Goal: Use online tool/utility: Use online tool/utility

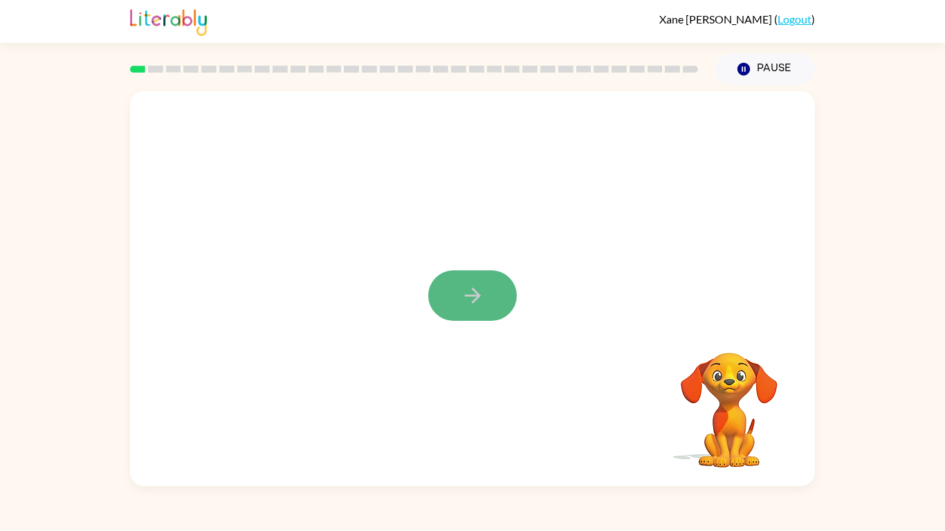
click at [483, 284] on icon "button" at bounding box center [473, 296] width 24 height 24
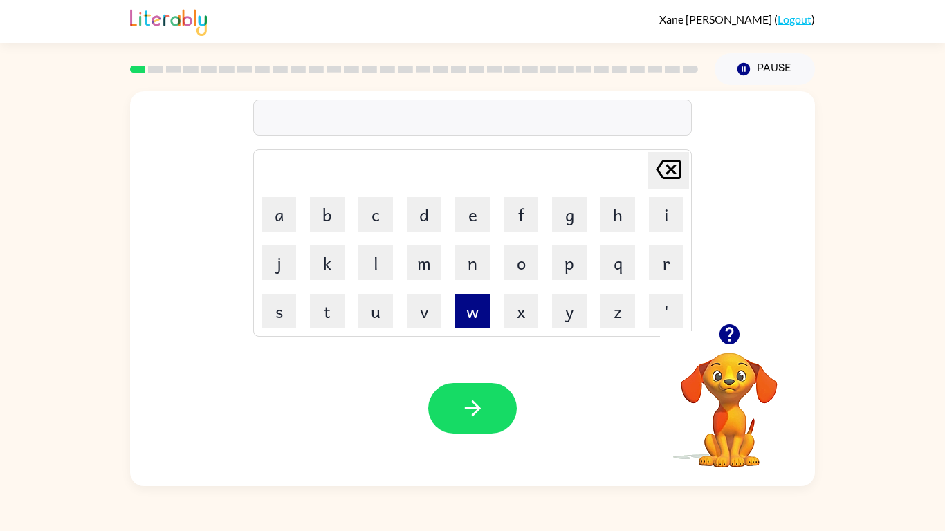
click at [471, 323] on button "w" at bounding box center [472, 311] width 35 height 35
click at [669, 157] on icon "[PERSON_NAME] last character input" at bounding box center [667, 169] width 33 height 33
click at [725, 325] on icon "button" at bounding box center [729, 334] width 24 height 24
click at [725, 325] on div "w Delete Delete last character input a b c d e f g h i j k l m n o p q r s t u …" at bounding box center [472, 288] width 685 height 395
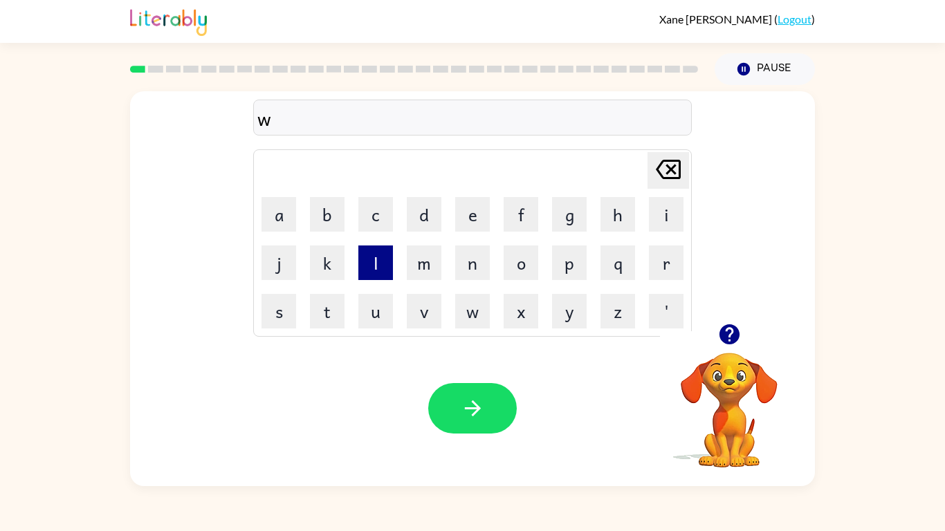
click at [379, 254] on button "l" at bounding box center [375, 262] width 35 height 35
click at [277, 201] on button "a" at bounding box center [278, 214] width 35 height 35
click at [934, 0] on div "[PERSON_NAME] ( Logout )" at bounding box center [472, 21] width 945 height 43
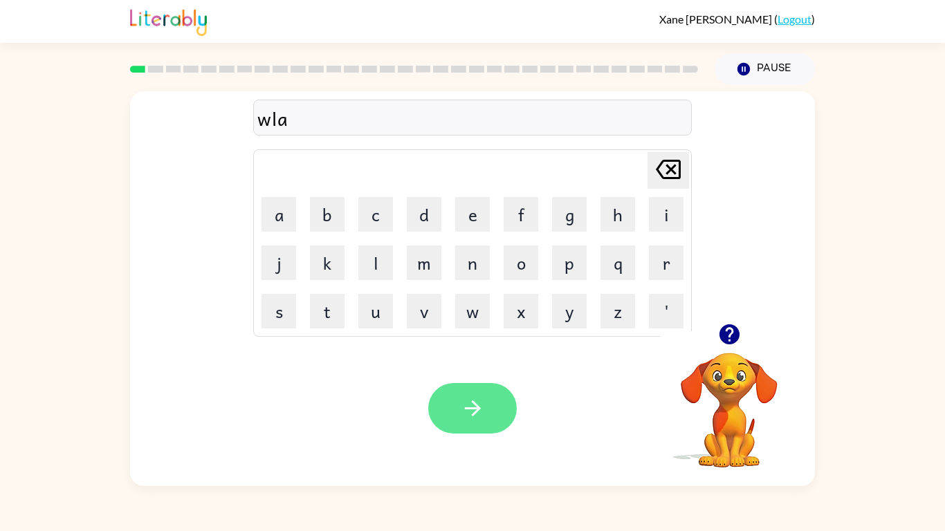
click at [472, 398] on icon "button" at bounding box center [473, 408] width 24 height 24
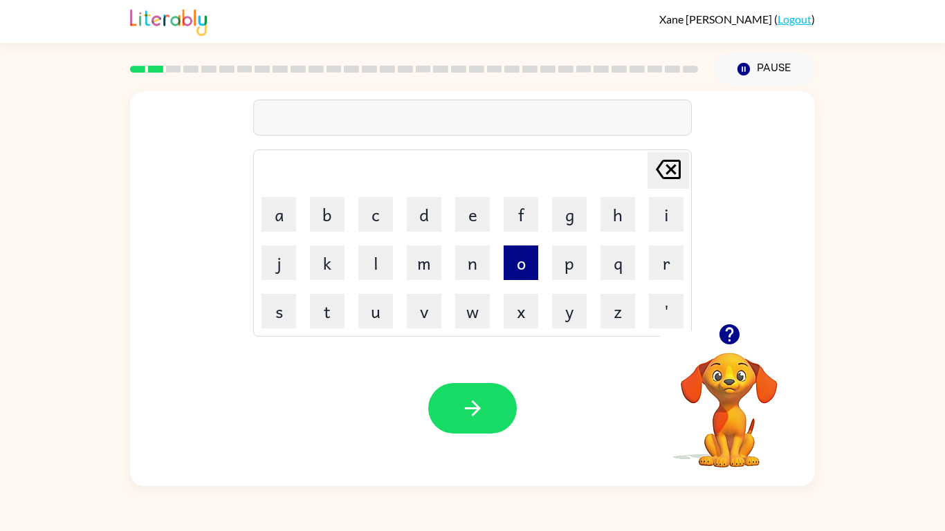
click at [520, 260] on button "o" at bounding box center [520, 262] width 35 height 35
click at [416, 306] on button "v" at bounding box center [424, 311] width 35 height 35
click at [465, 212] on button "e" at bounding box center [472, 214] width 35 height 35
click at [411, 243] on td "m" at bounding box center [423, 262] width 47 height 47
click at [725, 328] on icon "button" at bounding box center [729, 334] width 24 height 24
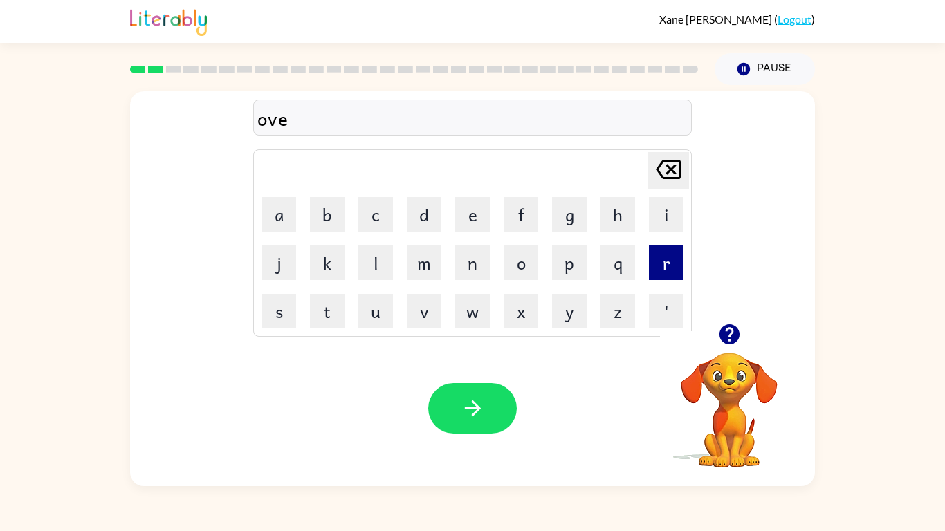
click at [676, 261] on button "r" at bounding box center [666, 262] width 35 height 35
click at [574, 263] on button "p" at bounding box center [569, 262] width 35 height 35
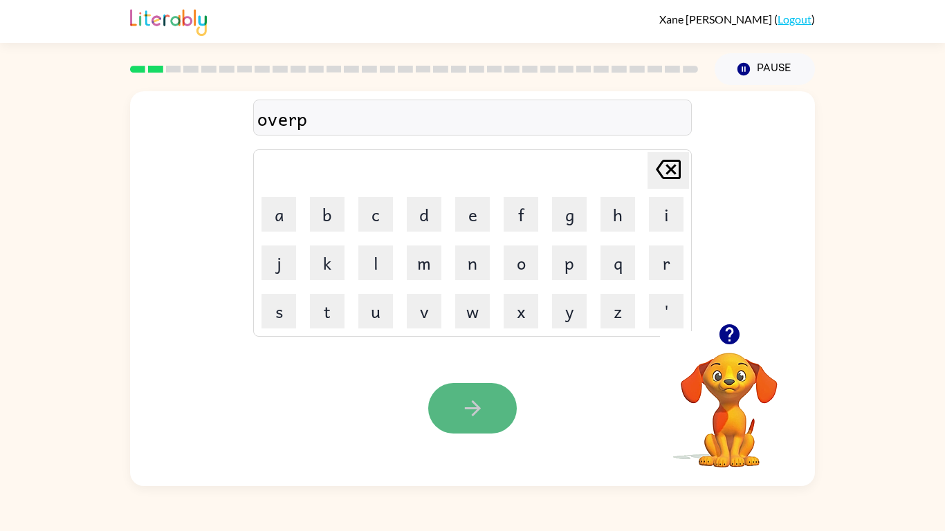
click at [480, 399] on icon "button" at bounding box center [473, 408] width 24 height 24
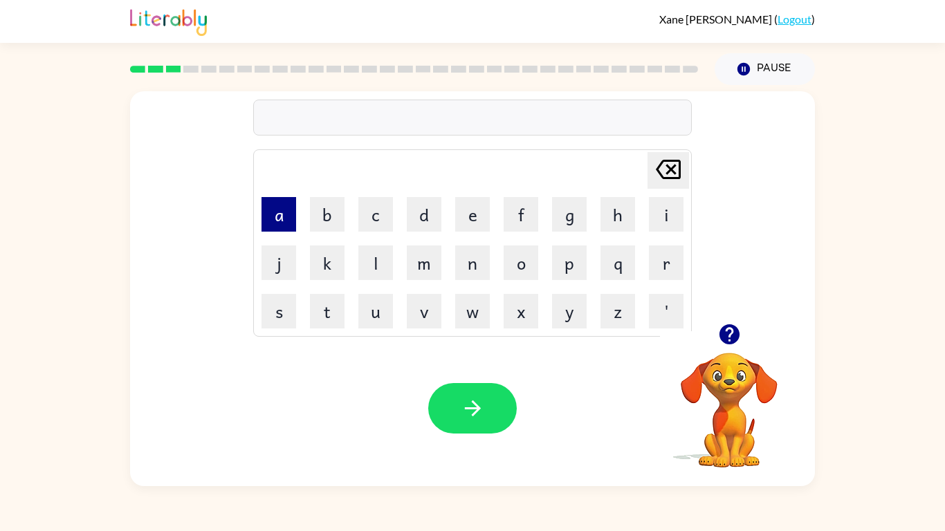
click at [286, 216] on button "a" at bounding box center [278, 214] width 35 height 35
click at [287, 216] on button "a" at bounding box center [278, 214] width 35 height 35
click at [674, 175] on icon "[PERSON_NAME] last character input" at bounding box center [667, 169] width 33 height 33
click at [283, 224] on button "a" at bounding box center [278, 214] width 35 height 35
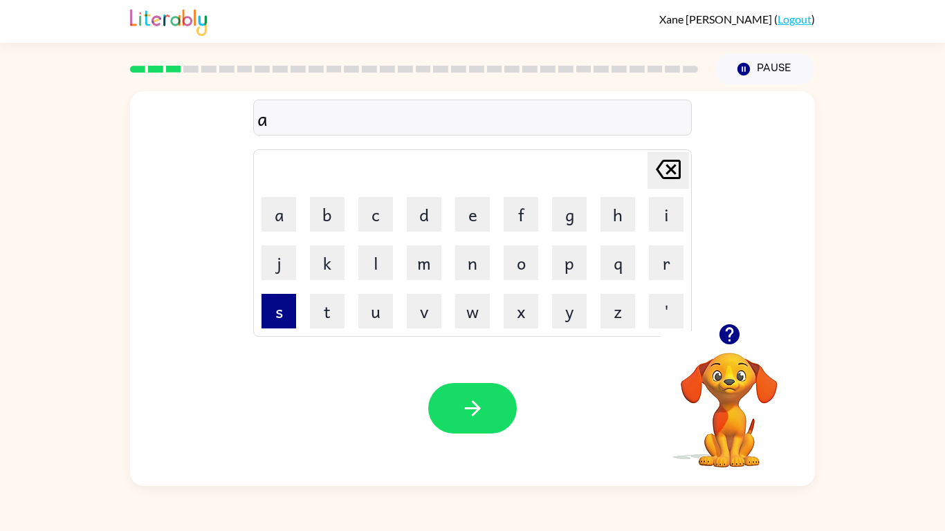
click at [276, 308] on button "s" at bounding box center [278, 311] width 35 height 35
click at [667, 260] on button "r" at bounding box center [666, 262] width 35 height 35
click at [674, 207] on button "i" at bounding box center [666, 214] width 35 height 35
click at [527, 260] on button "o" at bounding box center [520, 262] width 35 height 35
click at [429, 207] on button "d" at bounding box center [424, 214] width 35 height 35
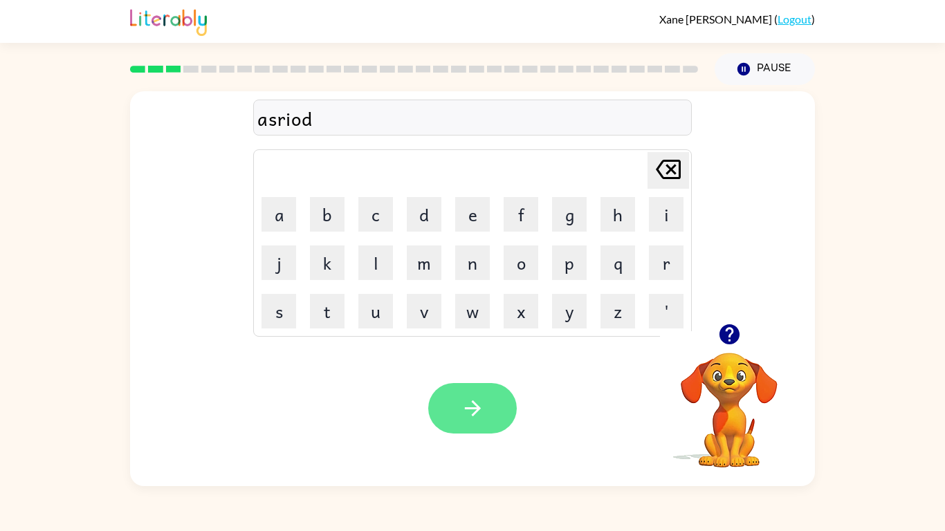
click at [453, 404] on button "button" at bounding box center [472, 408] width 89 height 50
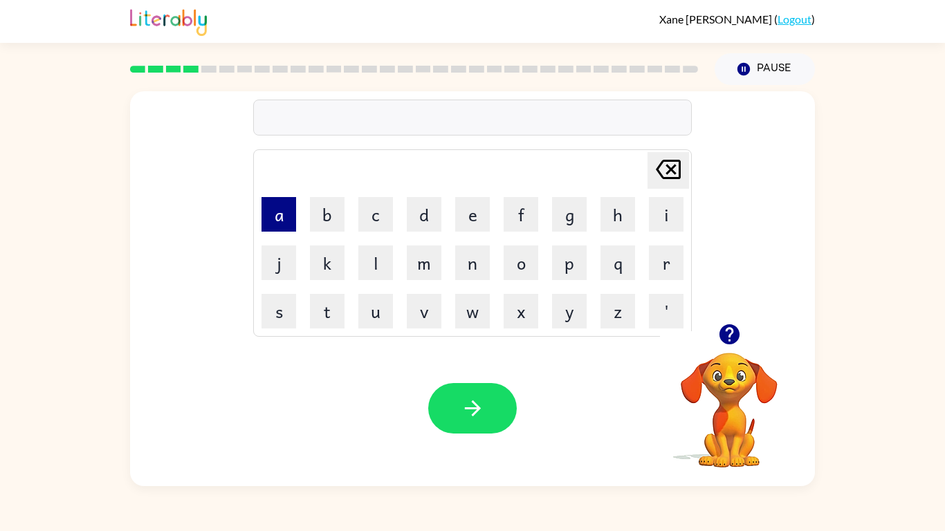
click at [281, 208] on button "a" at bounding box center [278, 214] width 35 height 35
click at [580, 267] on button "p" at bounding box center [569, 262] width 35 height 35
click at [667, 200] on button "i" at bounding box center [666, 214] width 35 height 35
click at [529, 253] on button "o" at bounding box center [520, 262] width 35 height 35
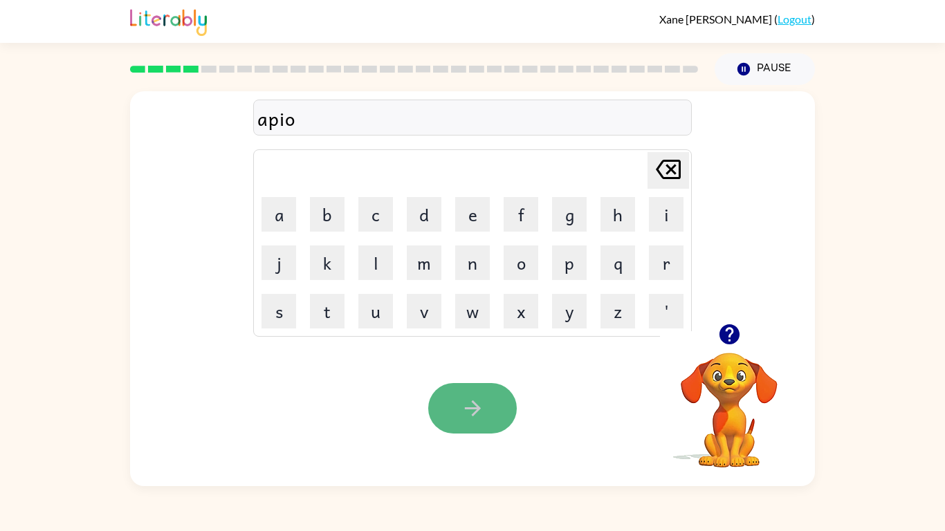
click at [455, 404] on button "button" at bounding box center [472, 408] width 89 height 50
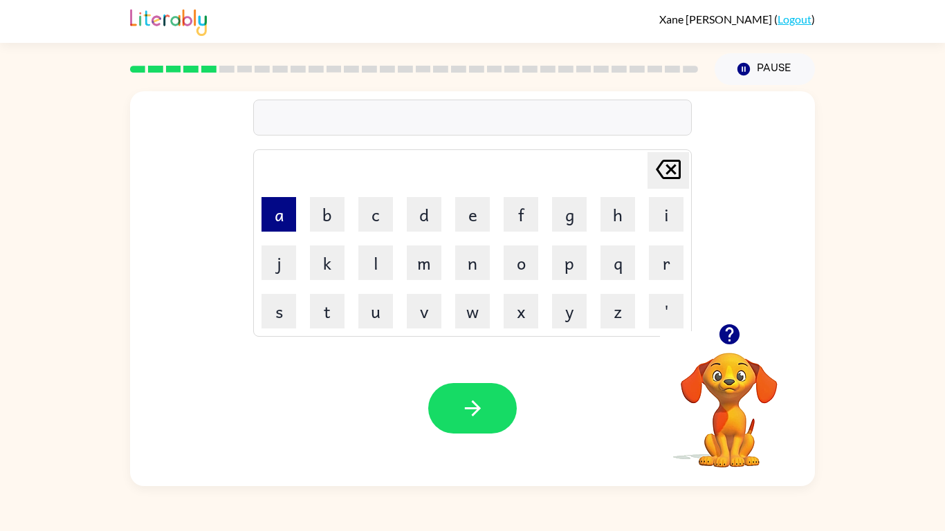
click at [279, 214] on button "a" at bounding box center [278, 214] width 35 height 35
click at [565, 263] on button "p" at bounding box center [569, 262] width 35 height 35
click at [499, 311] on td "x" at bounding box center [520, 311] width 47 height 47
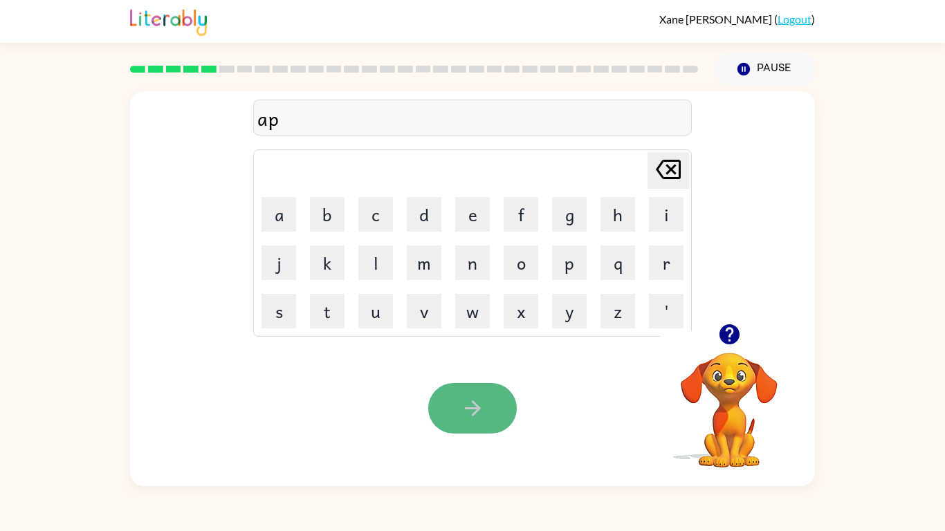
click at [477, 391] on button "button" at bounding box center [472, 408] width 89 height 50
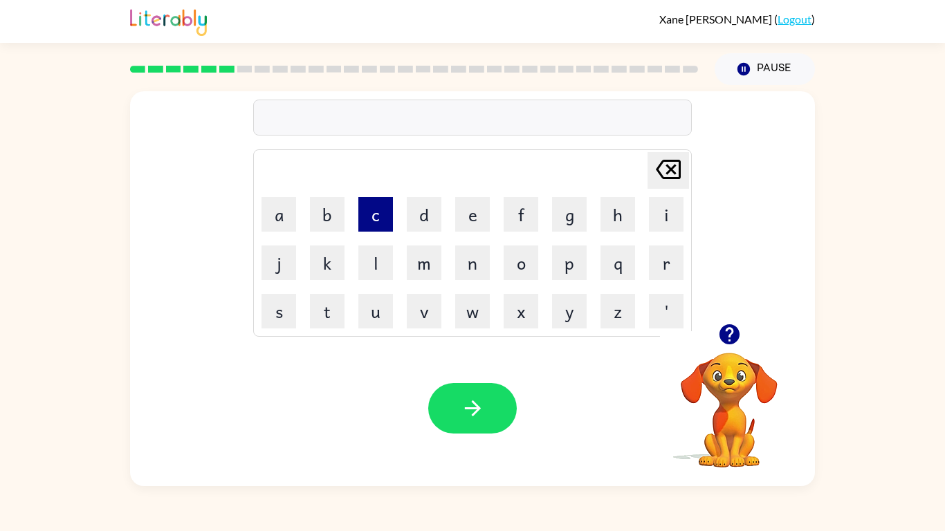
click at [375, 212] on button "c" at bounding box center [375, 214] width 35 height 35
click at [380, 254] on button "l" at bounding box center [375, 262] width 35 height 35
click at [510, 267] on button "o" at bounding box center [520, 262] width 35 height 35
click at [467, 309] on button "w" at bounding box center [472, 311] width 35 height 35
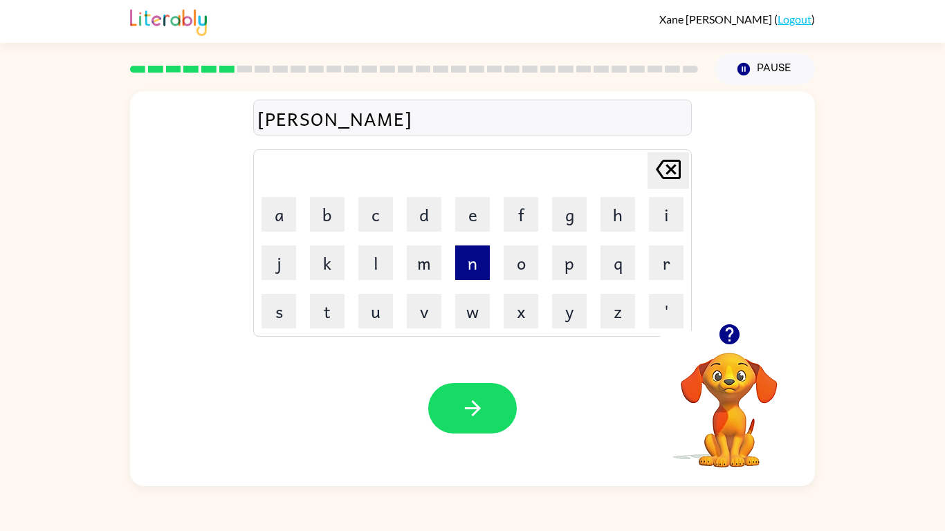
click at [479, 274] on button "n" at bounding box center [472, 262] width 35 height 35
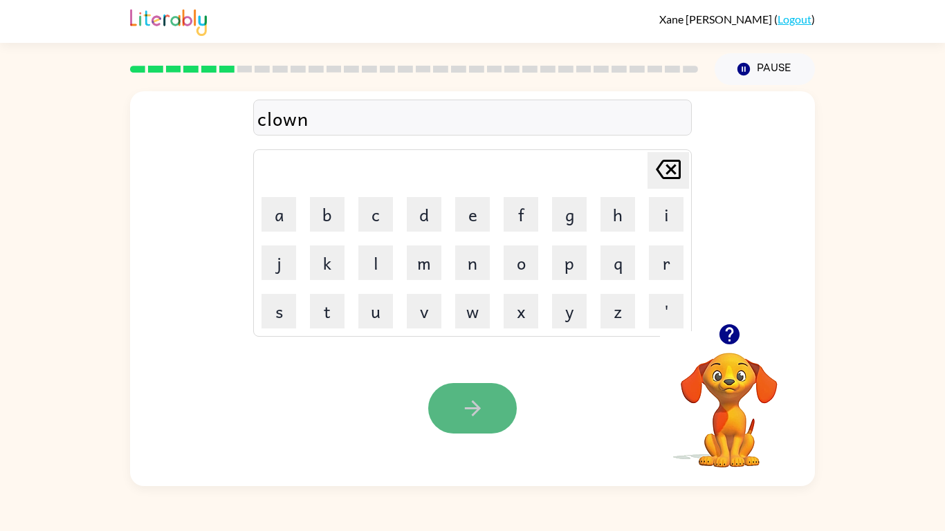
click at [461, 414] on icon "button" at bounding box center [473, 408] width 24 height 24
click at [464, 411] on icon "button" at bounding box center [473, 408] width 24 height 24
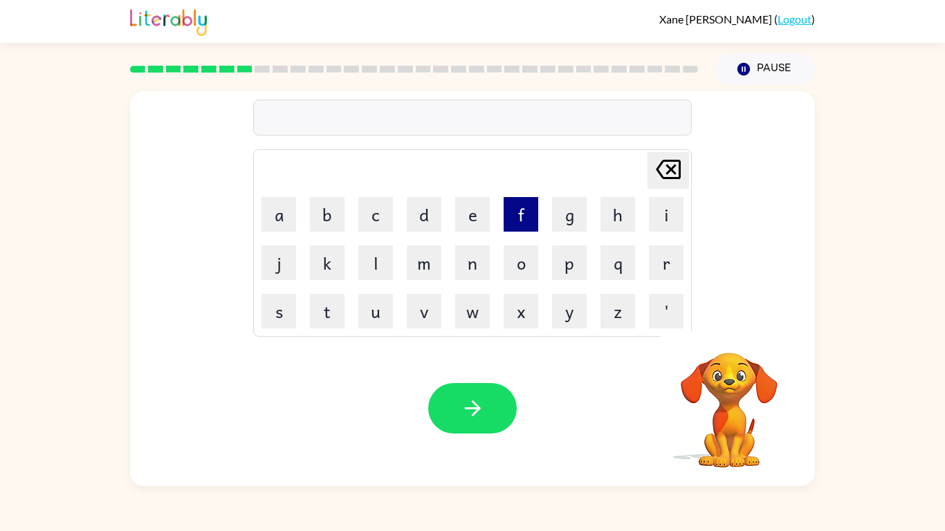
click at [515, 215] on button "f" at bounding box center [520, 214] width 35 height 35
click at [662, 260] on button "r" at bounding box center [666, 262] width 35 height 35
click at [279, 203] on button "a" at bounding box center [278, 214] width 35 height 35
click at [666, 210] on button "i" at bounding box center [666, 214] width 35 height 35
click at [325, 318] on button "t" at bounding box center [327, 311] width 35 height 35
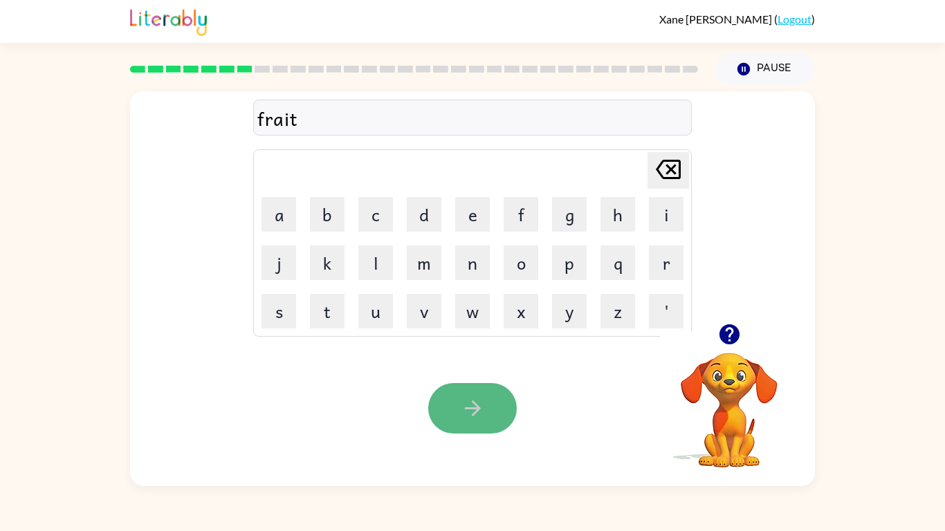
click at [463, 414] on icon "button" at bounding box center [473, 408] width 24 height 24
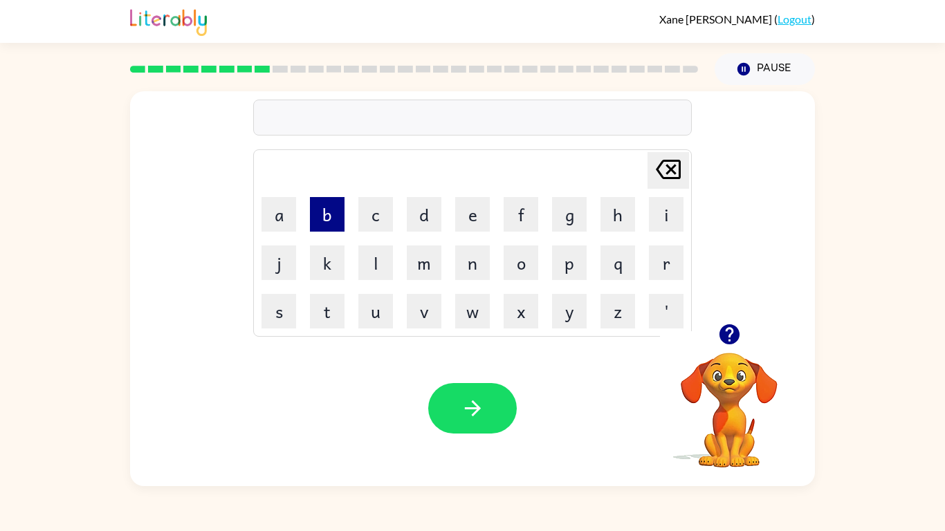
click at [326, 223] on button "b" at bounding box center [327, 214] width 35 height 35
click at [728, 326] on icon "button" at bounding box center [729, 334] width 20 height 20
click at [522, 257] on button "o" at bounding box center [520, 262] width 35 height 35
click at [671, 167] on icon at bounding box center [668, 169] width 25 height 19
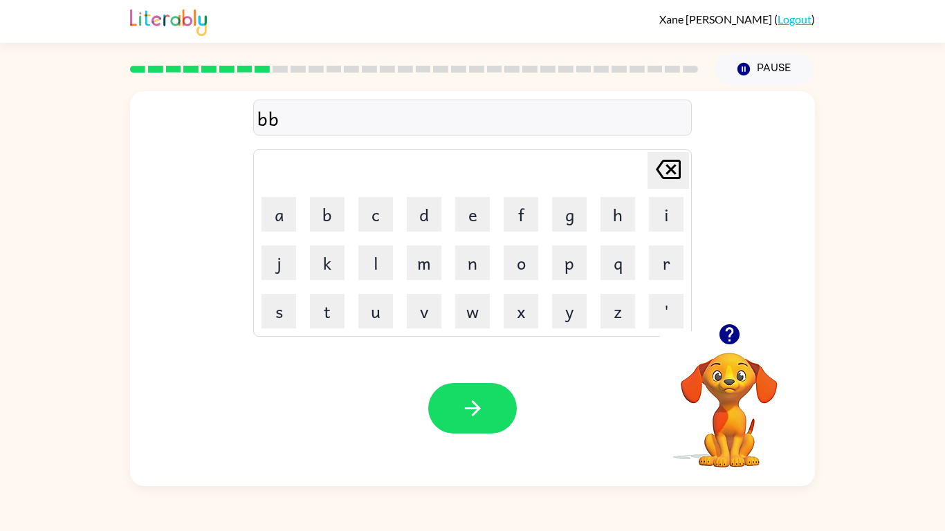
click at [671, 167] on icon at bounding box center [668, 169] width 25 height 19
click at [516, 257] on button "o" at bounding box center [520, 262] width 35 height 35
click at [523, 306] on button "x" at bounding box center [520, 311] width 35 height 35
click at [474, 212] on button "e" at bounding box center [472, 214] width 35 height 35
click at [286, 308] on button "s" at bounding box center [278, 311] width 35 height 35
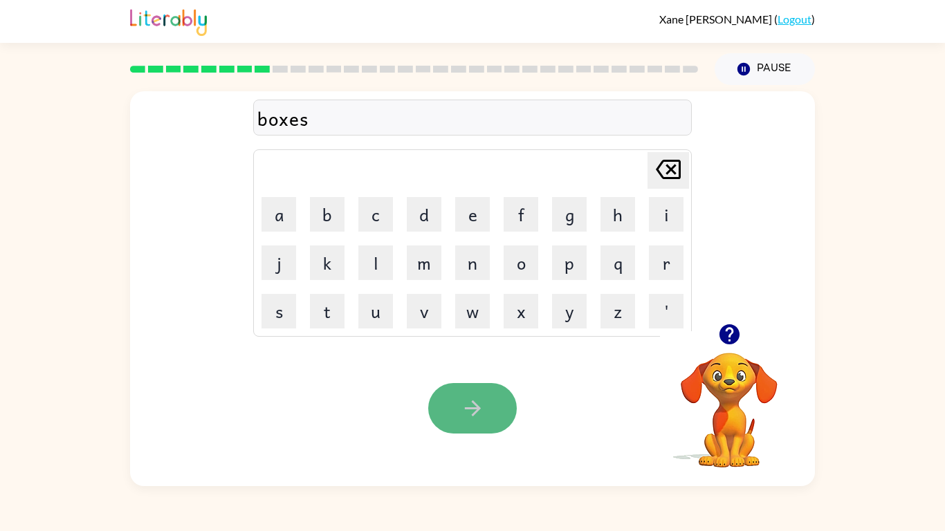
click at [461, 423] on button "button" at bounding box center [472, 408] width 89 height 50
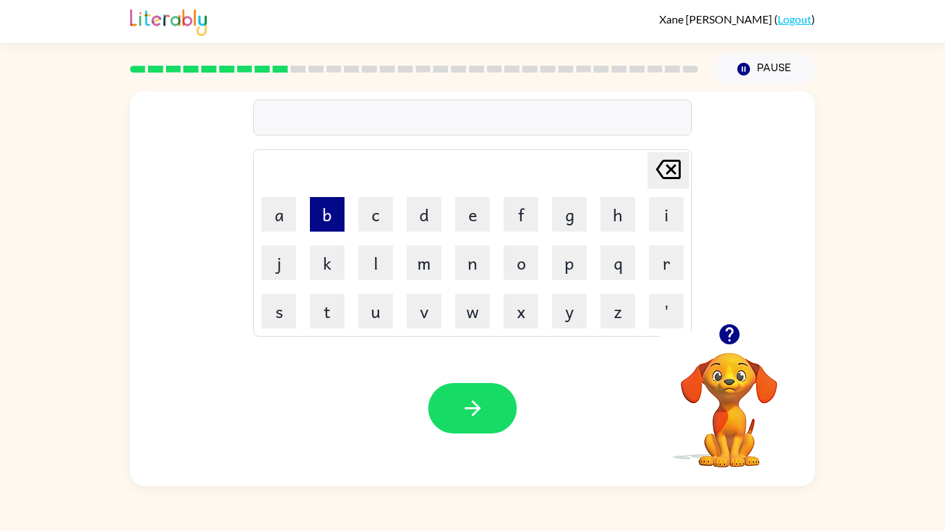
click at [327, 214] on button "b" at bounding box center [327, 214] width 35 height 35
click at [464, 210] on button "e" at bounding box center [472, 214] width 35 height 35
click at [274, 203] on button "a" at bounding box center [278, 214] width 35 height 35
click at [324, 272] on button "k" at bounding box center [327, 262] width 35 height 35
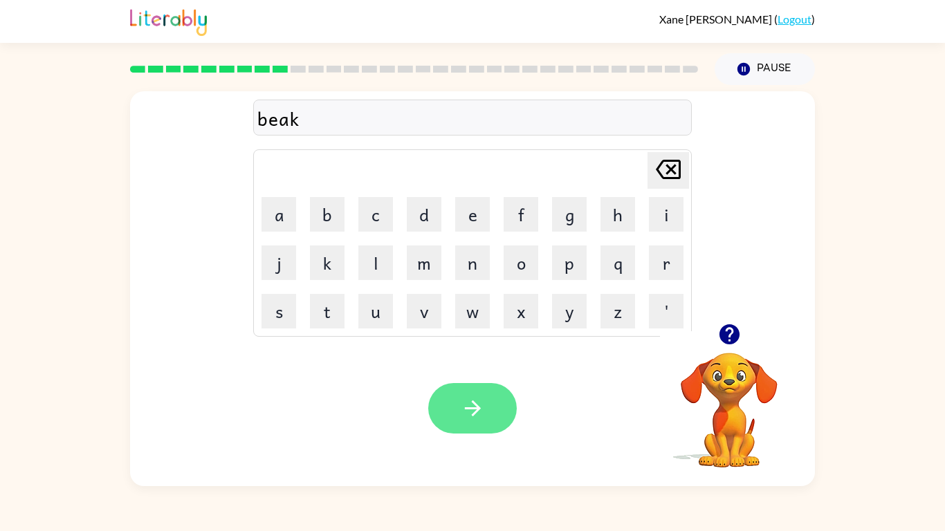
click at [461, 389] on button "button" at bounding box center [472, 408] width 89 height 50
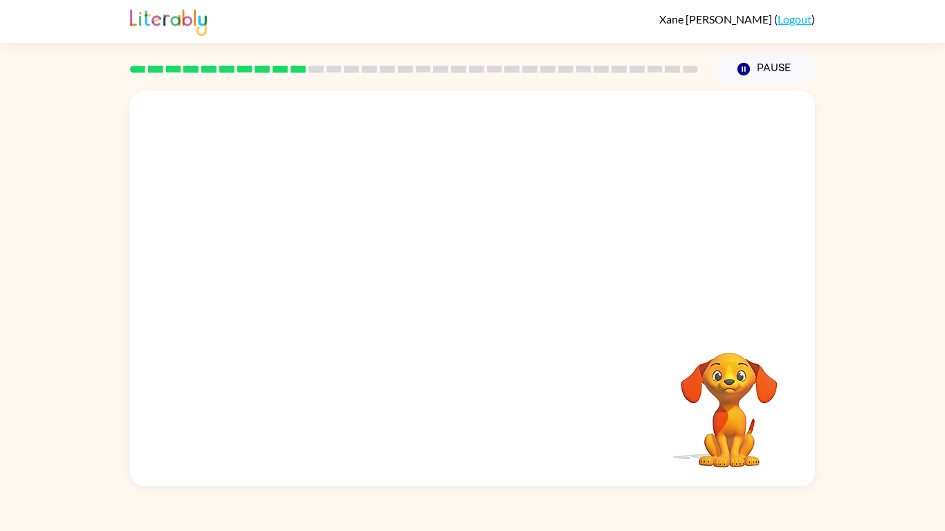
click at [461, 389] on div "Your browser must support playing .mp4 files to use Literably. Please try using…" at bounding box center [472, 288] width 685 height 395
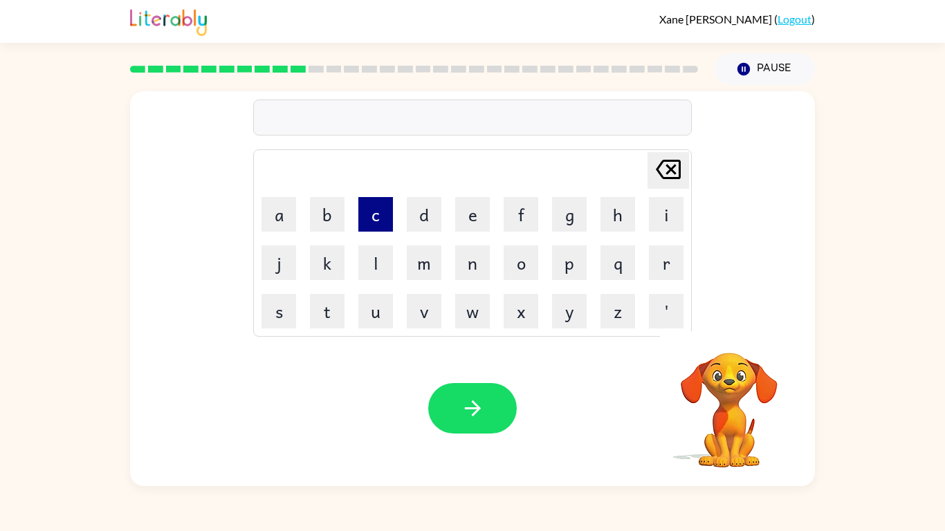
click at [377, 207] on button "c" at bounding box center [375, 214] width 35 height 35
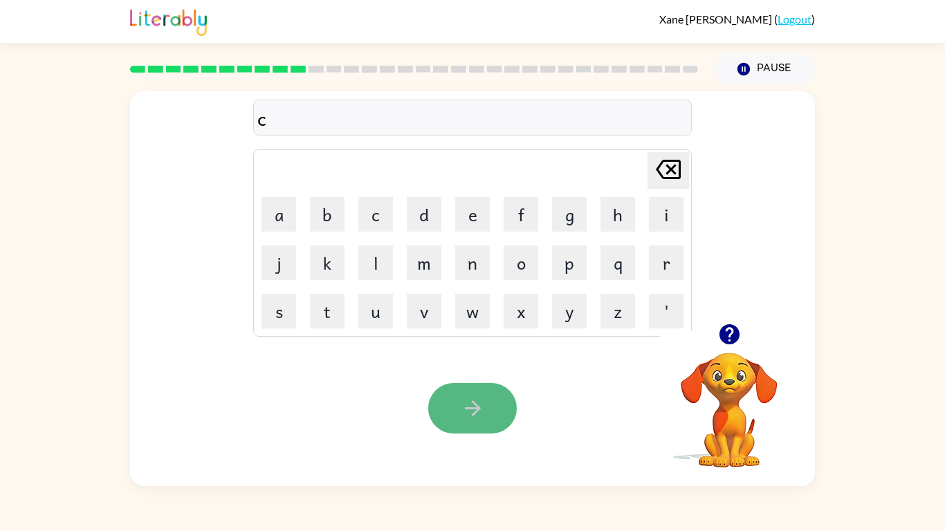
click at [461, 396] on icon "button" at bounding box center [473, 408] width 24 height 24
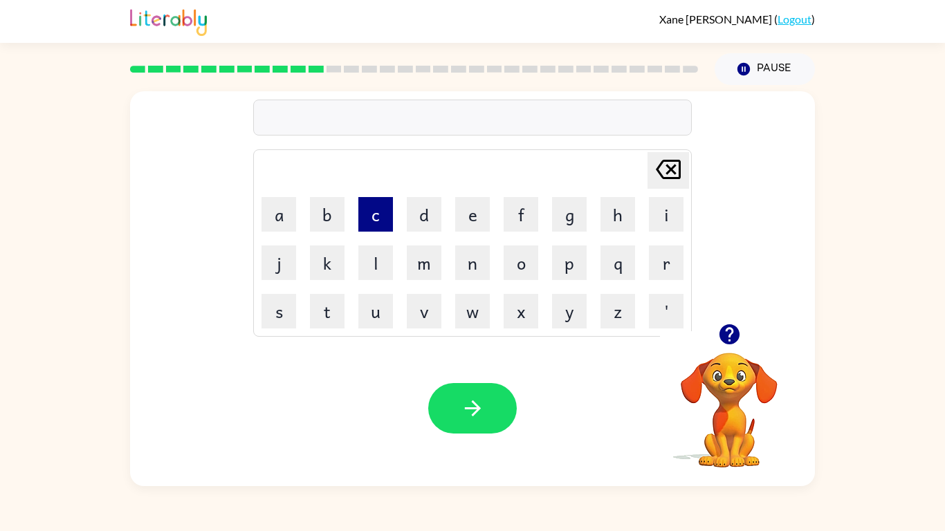
click at [378, 210] on button "c" at bounding box center [375, 214] width 35 height 35
click at [519, 264] on button "o" at bounding box center [520, 262] width 35 height 35
click at [427, 263] on button "m" at bounding box center [424, 262] width 35 height 35
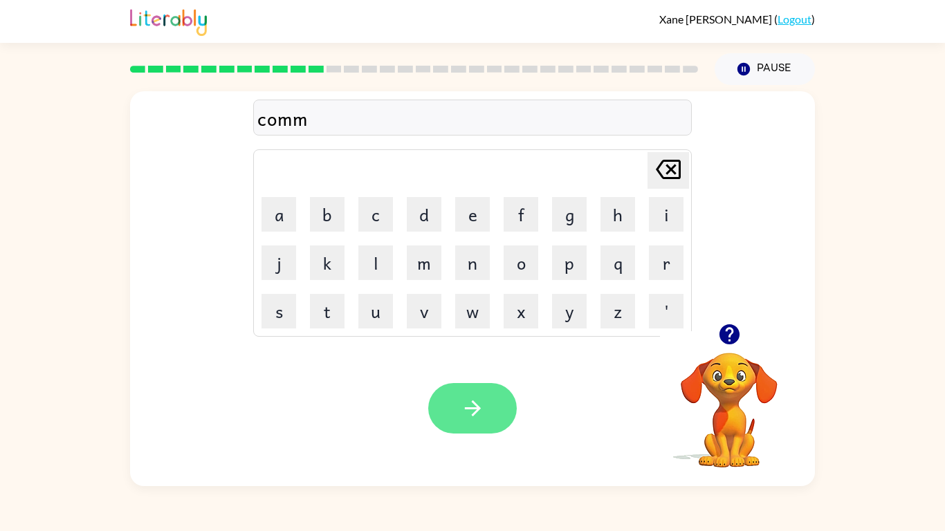
click at [463, 403] on icon "button" at bounding box center [473, 408] width 24 height 24
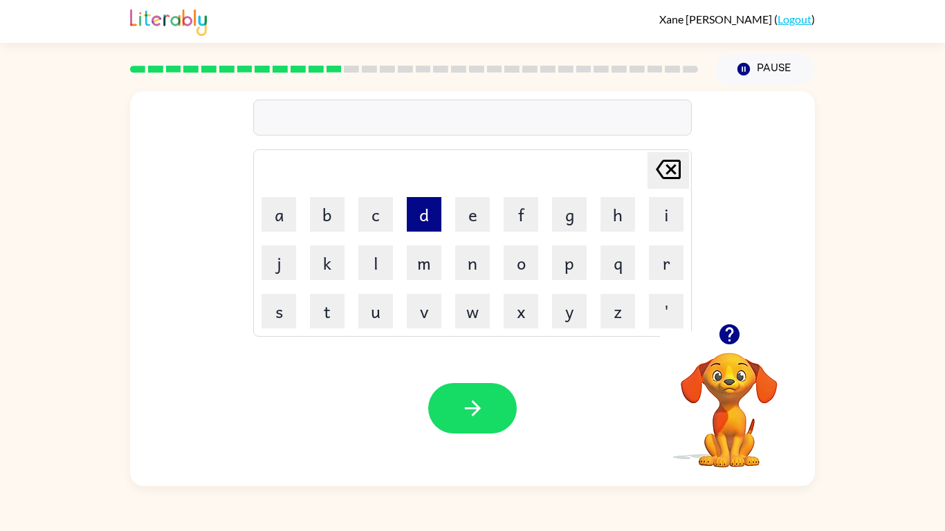
click at [422, 201] on button "d" at bounding box center [424, 214] width 35 height 35
click at [663, 221] on button "i" at bounding box center [666, 214] width 35 height 35
click at [725, 322] on icon "button" at bounding box center [729, 334] width 24 height 24
click at [272, 309] on button "s" at bounding box center [278, 311] width 35 height 35
click at [467, 205] on button "e" at bounding box center [472, 214] width 35 height 35
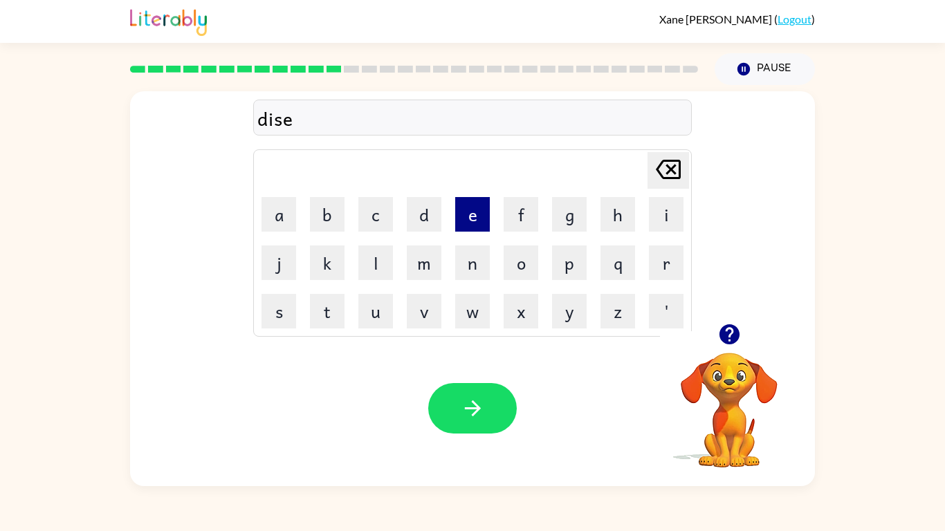
click at [467, 205] on button "e" at bounding box center [472, 214] width 35 height 35
click at [665, 174] on icon "[PERSON_NAME] last character input" at bounding box center [667, 169] width 33 height 33
click at [668, 173] on icon at bounding box center [668, 169] width 25 height 19
click at [615, 212] on button "h" at bounding box center [617, 214] width 35 height 35
click at [463, 206] on button "e" at bounding box center [472, 214] width 35 height 35
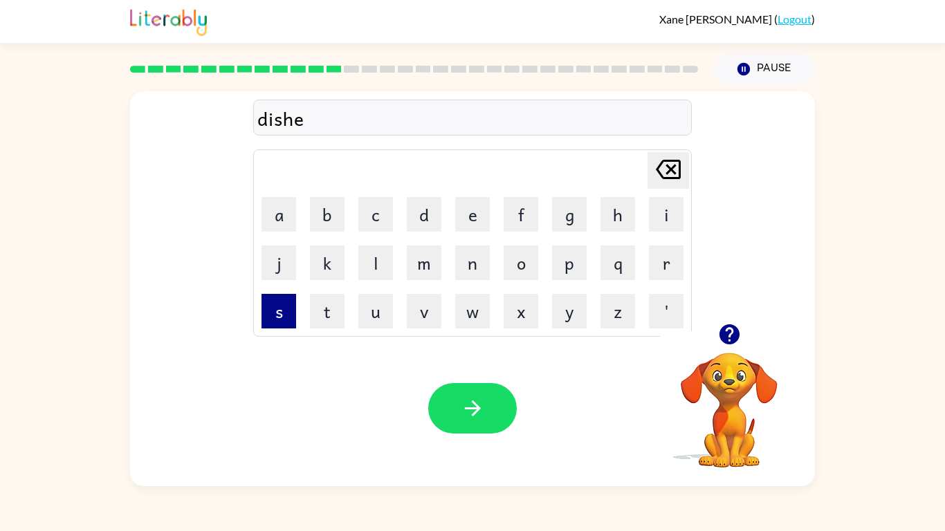
click at [281, 314] on button "s" at bounding box center [278, 311] width 35 height 35
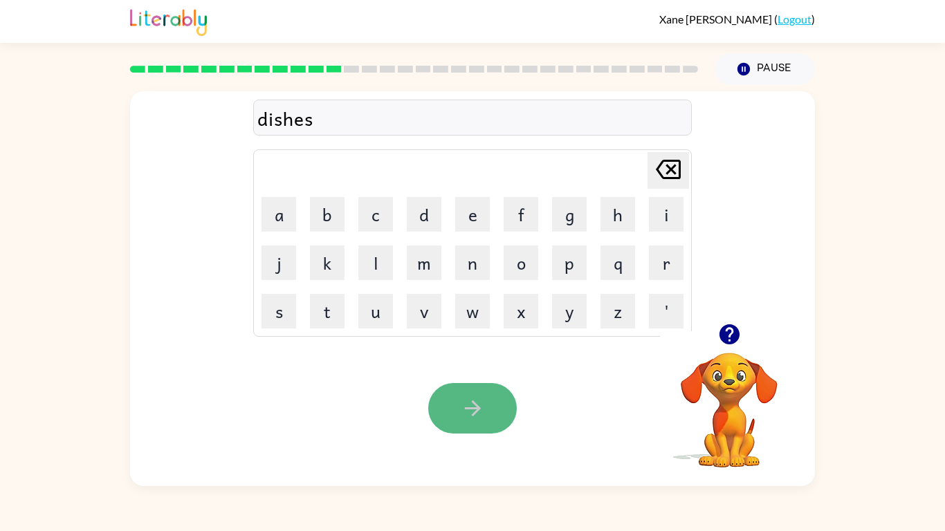
click at [505, 425] on button "button" at bounding box center [472, 408] width 89 height 50
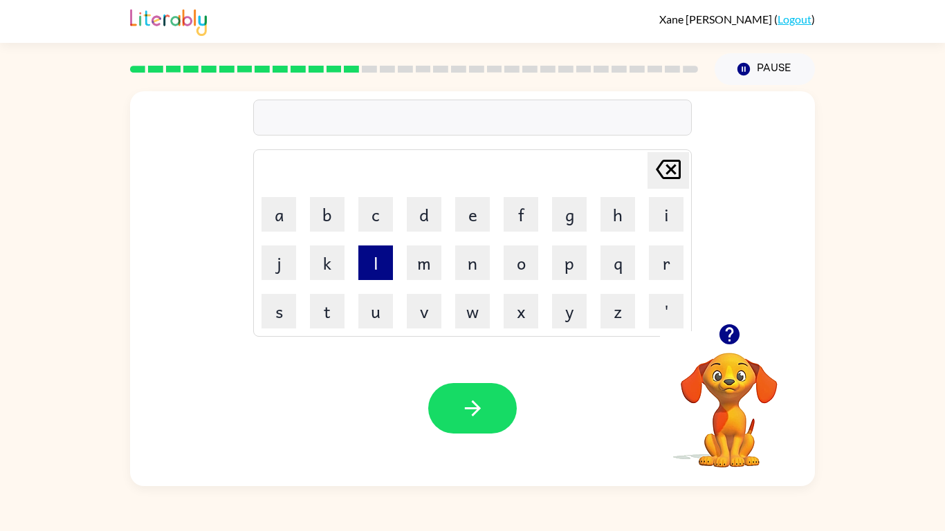
click at [376, 261] on button "l" at bounding box center [375, 262] width 35 height 35
click at [367, 317] on button "u" at bounding box center [375, 311] width 35 height 35
click at [423, 269] on button "m" at bounding box center [424, 262] width 35 height 35
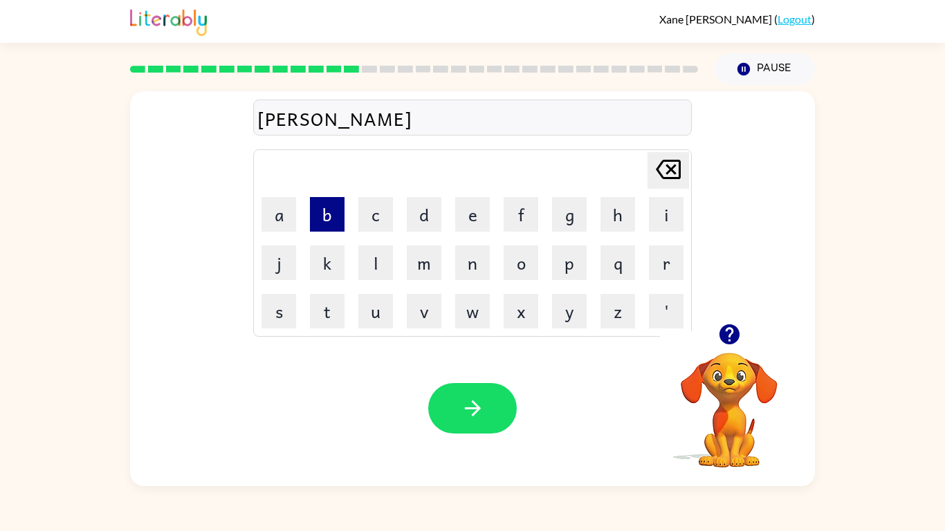
click at [335, 216] on button "b" at bounding box center [327, 214] width 35 height 35
click at [474, 205] on button "e" at bounding box center [472, 214] width 35 height 35
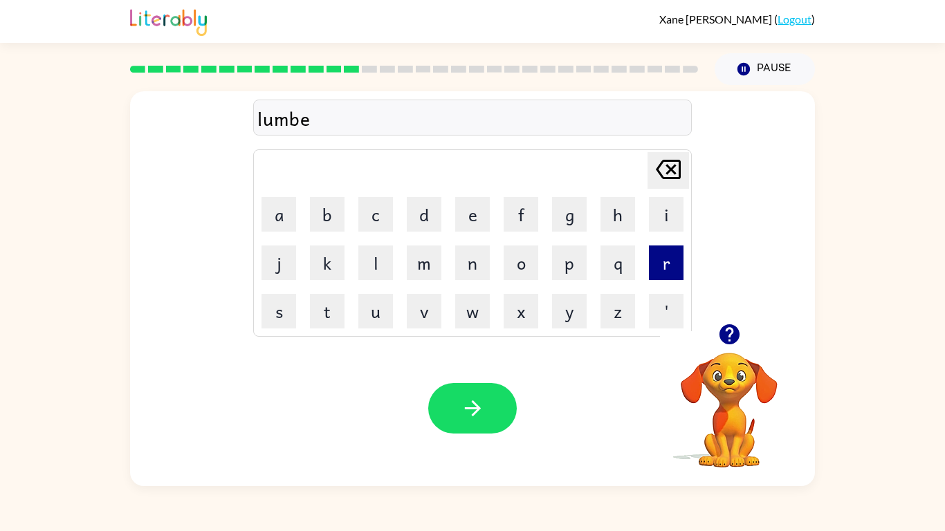
click at [670, 271] on button "r" at bounding box center [666, 262] width 35 height 35
click at [565, 310] on button "y" at bounding box center [569, 311] width 35 height 35
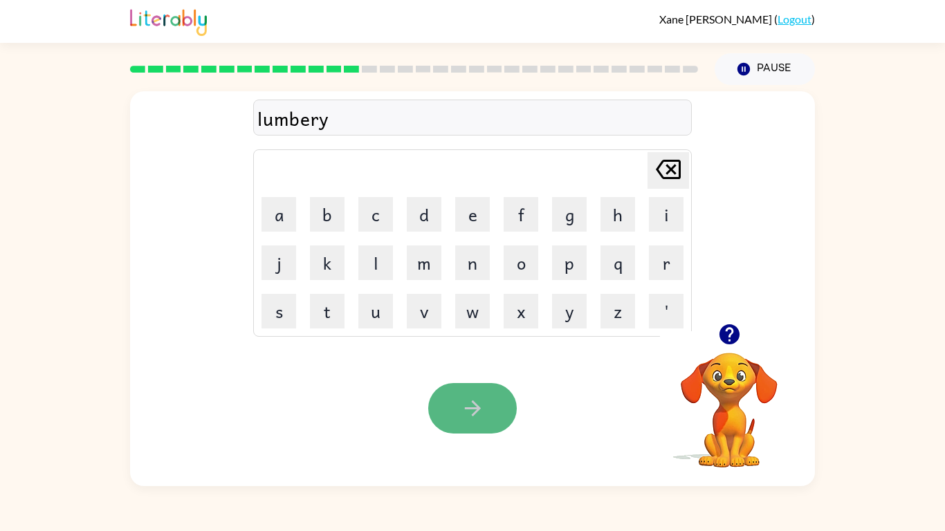
click at [479, 387] on button "button" at bounding box center [472, 408] width 89 height 50
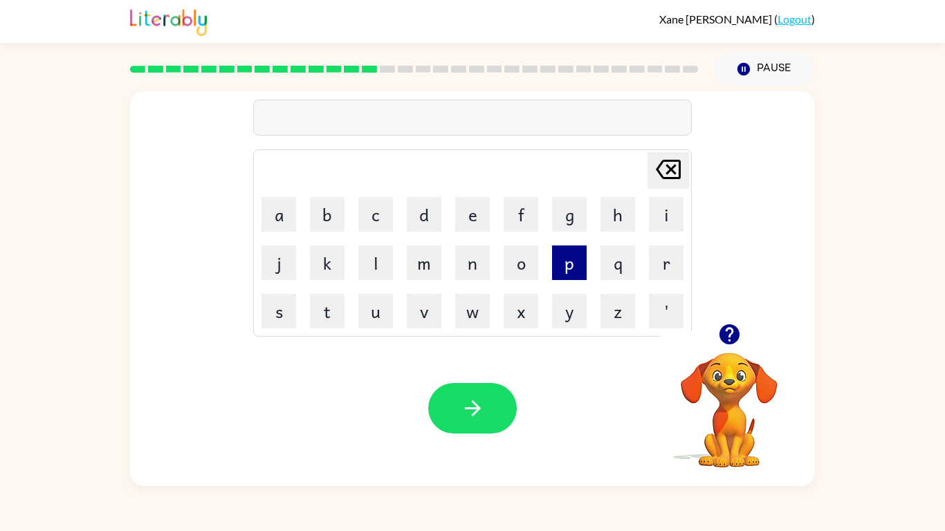
click at [568, 257] on button "p" at bounding box center [569, 262] width 35 height 35
click at [478, 209] on button "e" at bounding box center [472, 214] width 35 height 35
click at [668, 261] on button "r" at bounding box center [666, 262] width 35 height 35
click at [665, 205] on button "i" at bounding box center [666, 214] width 35 height 35
click at [280, 312] on button "s" at bounding box center [278, 311] width 35 height 35
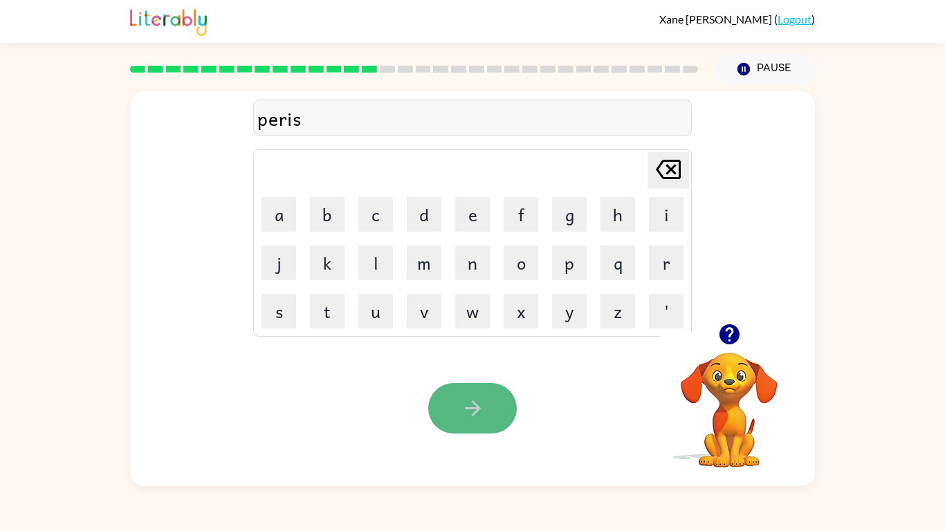
click at [466, 398] on icon "button" at bounding box center [473, 408] width 24 height 24
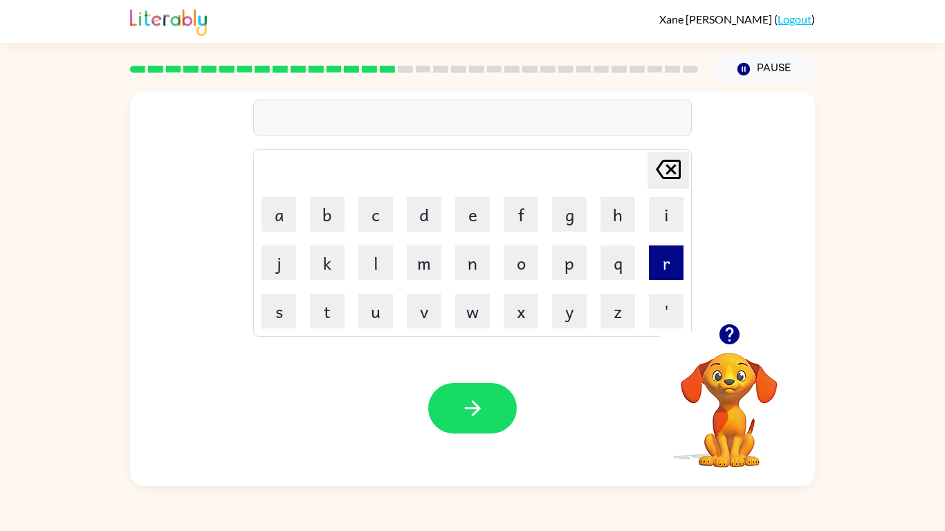
click at [665, 257] on button "r" at bounding box center [666, 262] width 35 height 35
click at [523, 252] on button "o" at bounding box center [520, 262] width 35 height 35
click at [326, 203] on button "b" at bounding box center [327, 214] width 35 height 35
click at [468, 209] on button "e" at bounding box center [472, 214] width 35 height 35
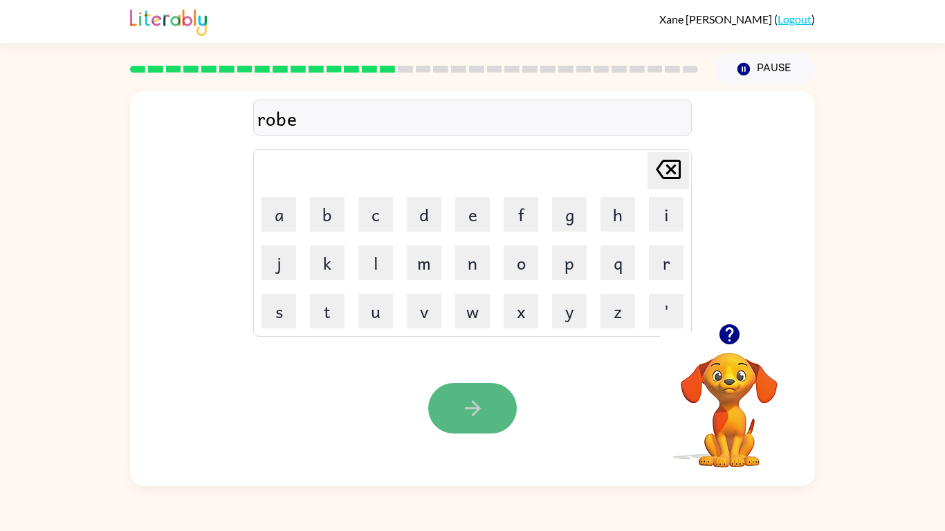
click at [456, 383] on button "button" at bounding box center [472, 408] width 89 height 50
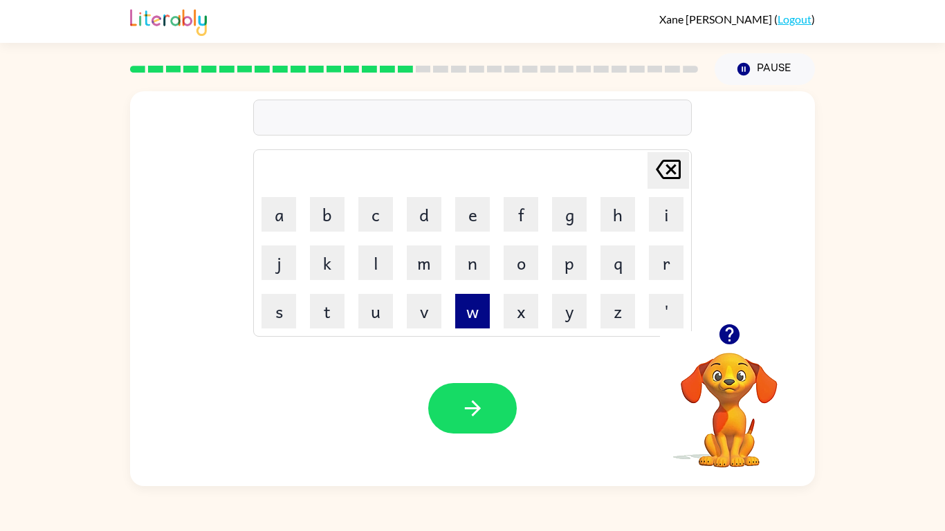
click at [472, 309] on button "w" at bounding box center [472, 311] width 35 height 35
click at [465, 210] on button "e" at bounding box center [472, 214] width 35 height 35
click at [614, 203] on button "h" at bounding box center [617, 214] width 35 height 35
click at [673, 212] on button "i" at bounding box center [666, 214] width 35 height 35
click at [326, 307] on button "t" at bounding box center [327, 311] width 35 height 35
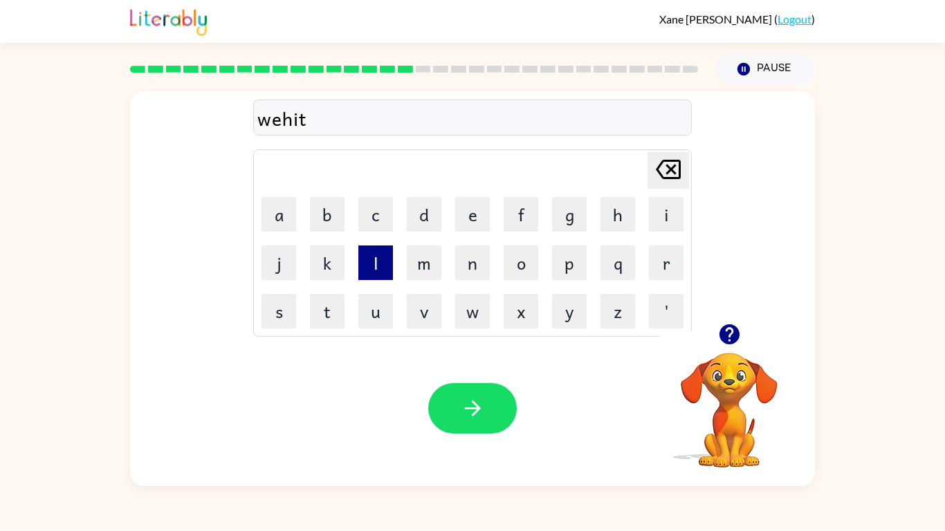
click at [372, 254] on button "l" at bounding box center [375, 262] width 35 height 35
click at [669, 223] on button "i" at bounding box center [666, 214] width 35 height 35
click at [532, 210] on button "f" at bounding box center [520, 214] width 35 height 35
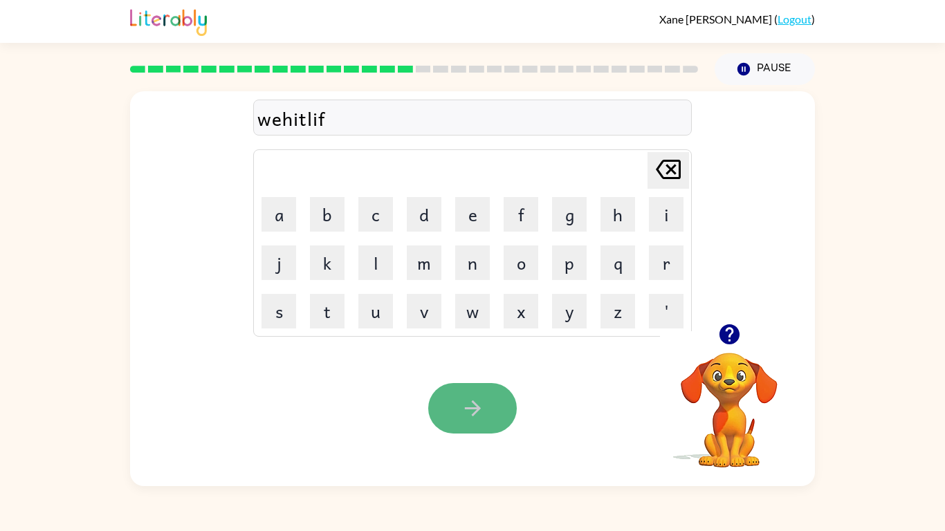
click at [467, 401] on icon "button" at bounding box center [473, 408] width 24 height 24
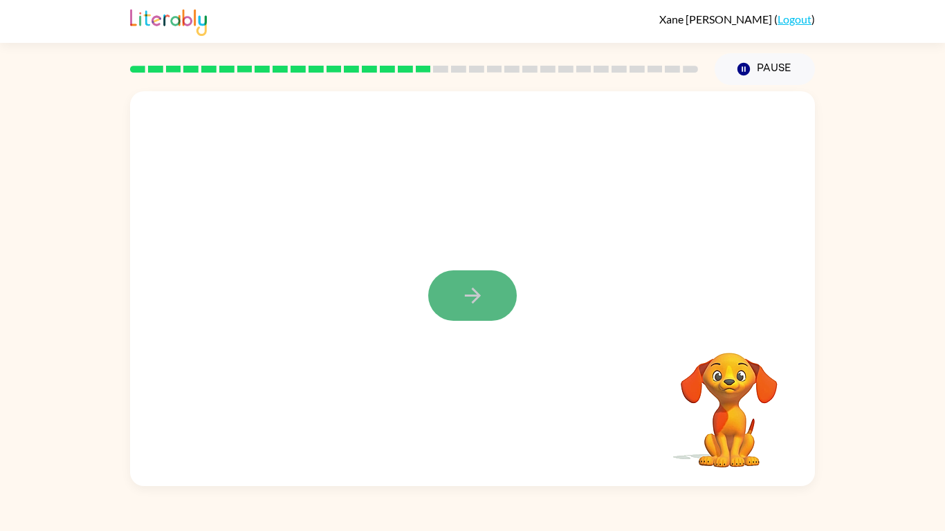
click at [473, 305] on icon "button" at bounding box center [473, 296] width 24 height 24
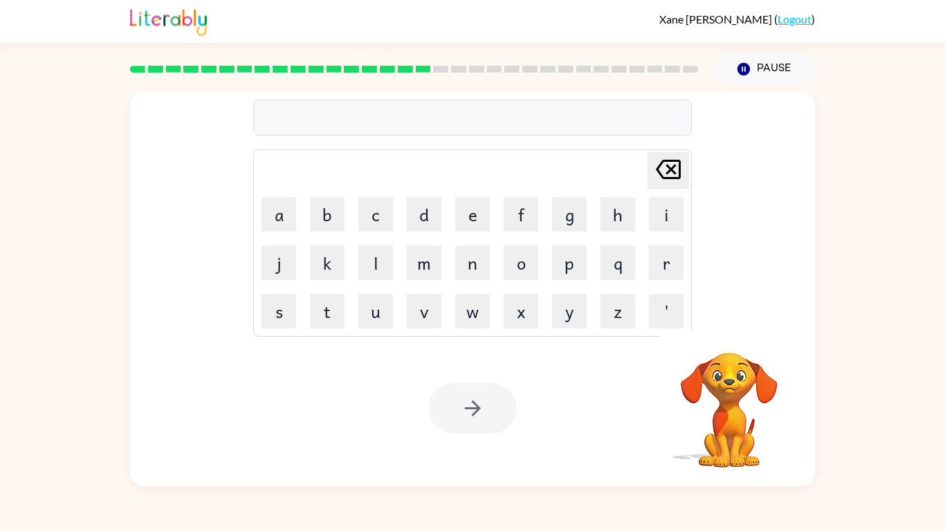
click at [493, 280] on td "n" at bounding box center [472, 262] width 47 height 47
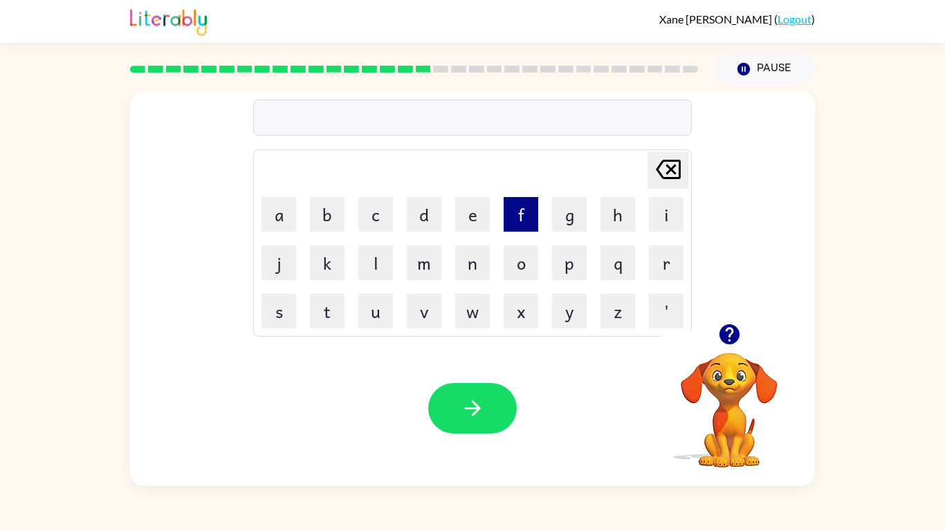
click at [518, 201] on button "f" at bounding box center [520, 214] width 35 height 35
click at [382, 265] on button "l" at bounding box center [375, 262] width 35 height 35
click at [275, 207] on button "a" at bounding box center [278, 214] width 35 height 35
click at [410, 217] on button "d" at bounding box center [424, 214] width 35 height 35
click at [464, 208] on button "e" at bounding box center [472, 214] width 35 height 35
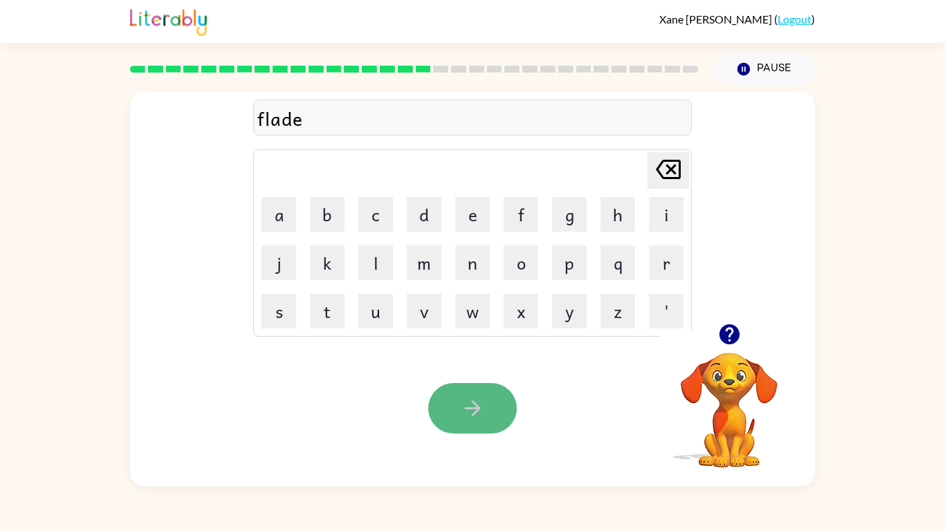
click at [454, 420] on button "button" at bounding box center [472, 408] width 89 height 50
click at [454, 420] on div at bounding box center [472, 408] width 89 height 50
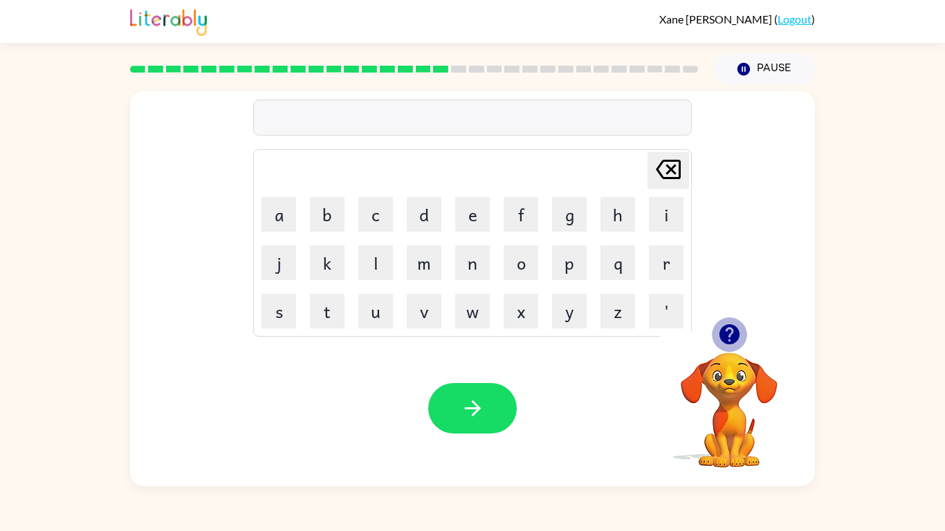
click at [727, 323] on icon "button" at bounding box center [729, 334] width 24 height 24
click at [524, 205] on button "f" at bounding box center [520, 214] width 35 height 35
click at [382, 270] on button "l" at bounding box center [375, 262] width 35 height 35
click at [274, 204] on button "a" at bounding box center [278, 214] width 35 height 35
click at [458, 260] on button "n" at bounding box center [472, 262] width 35 height 35
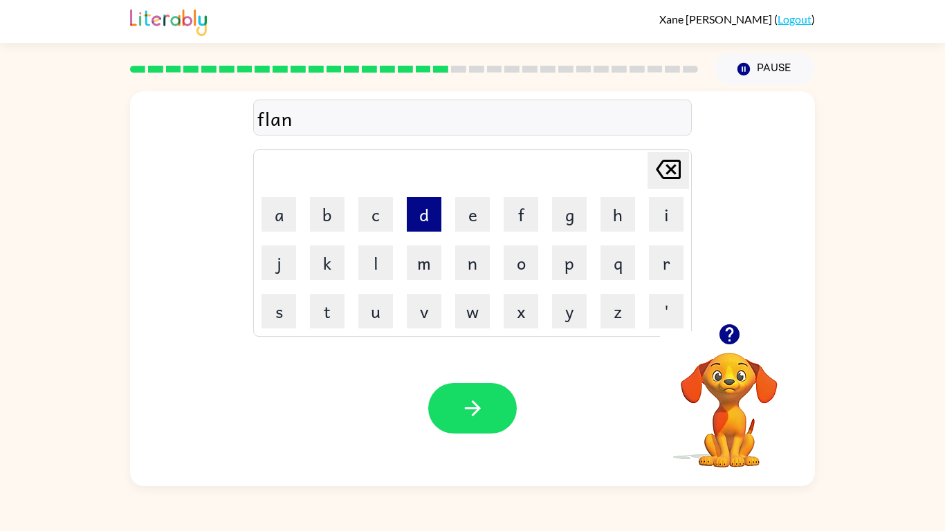
click at [423, 212] on button "d" at bounding box center [424, 214] width 35 height 35
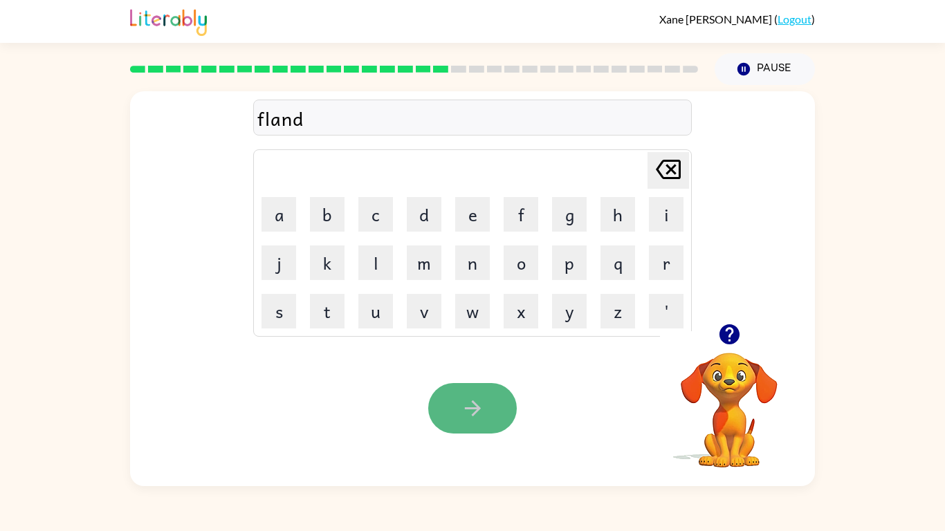
click at [443, 388] on button "button" at bounding box center [472, 408] width 89 height 50
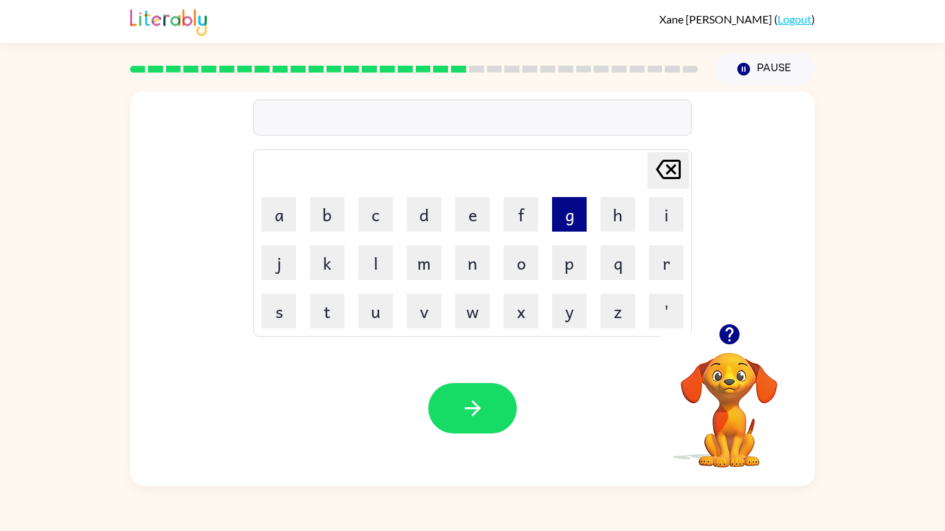
click at [565, 221] on button "g" at bounding box center [569, 214] width 35 height 35
click at [658, 260] on button "r" at bounding box center [666, 262] width 35 height 35
click at [381, 302] on button "u" at bounding box center [375, 311] width 35 height 35
click at [467, 262] on button "n" at bounding box center [472, 262] width 35 height 35
click at [612, 217] on button "h" at bounding box center [617, 214] width 35 height 35
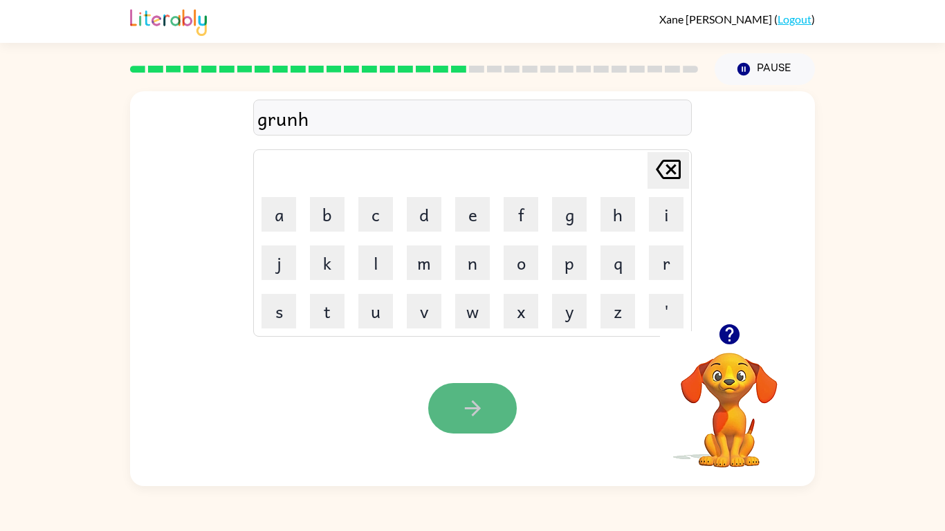
click at [472, 389] on button "button" at bounding box center [472, 408] width 89 height 50
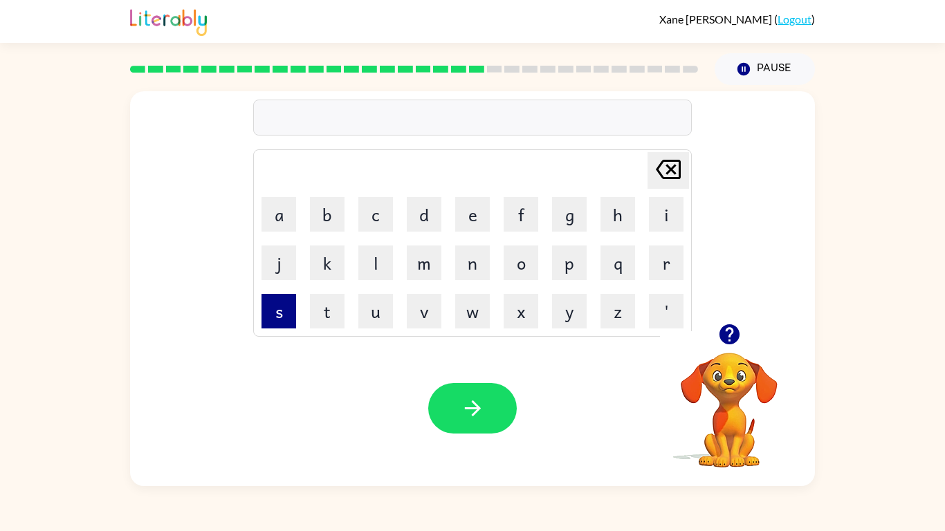
click at [285, 317] on button "s" at bounding box center [278, 311] width 35 height 35
click at [668, 211] on button "i" at bounding box center [666, 214] width 35 height 35
click at [571, 263] on button "p" at bounding box center [569, 262] width 35 height 35
click at [671, 154] on icon "[PERSON_NAME] last character input" at bounding box center [667, 169] width 33 height 33
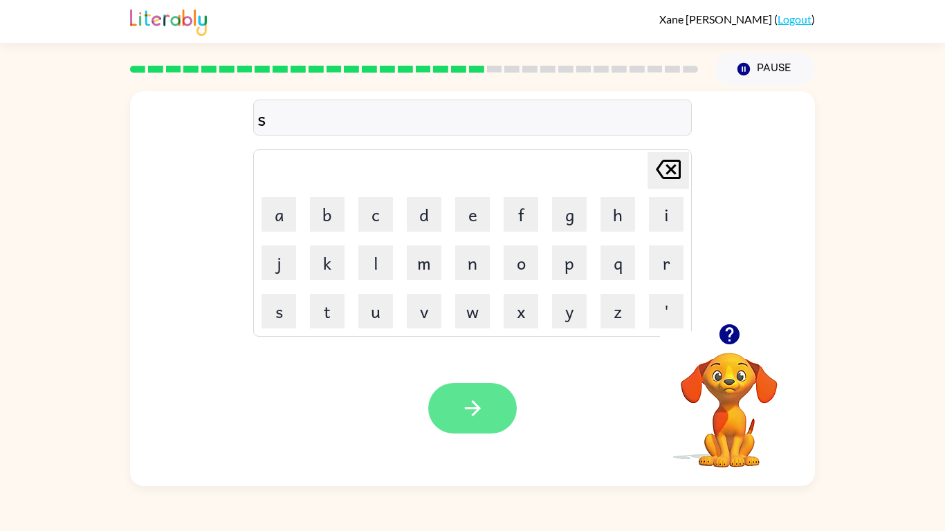
click at [470, 396] on icon "button" at bounding box center [473, 408] width 24 height 24
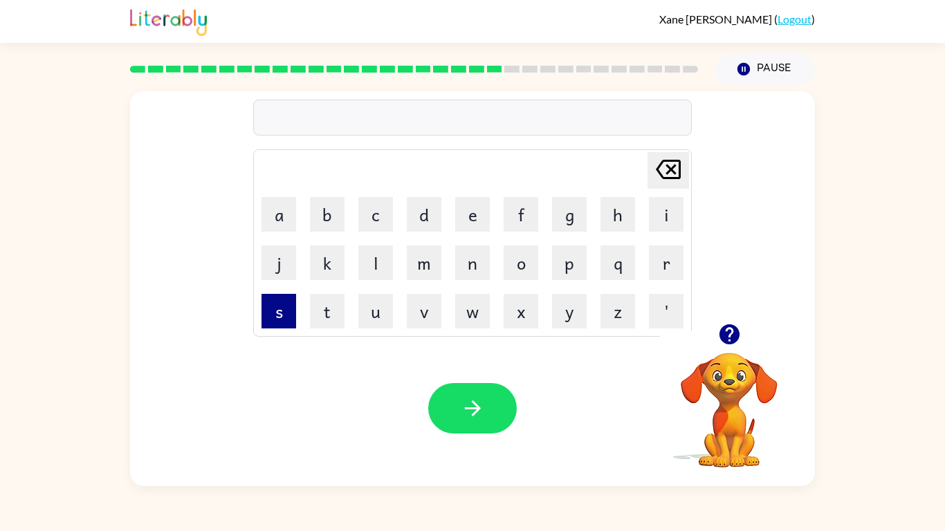
click at [272, 306] on button "s" at bounding box center [278, 311] width 35 height 35
click at [371, 265] on button "l" at bounding box center [375, 262] width 35 height 35
click at [727, 331] on icon "button" at bounding box center [729, 334] width 24 height 24
click at [277, 209] on button "a" at bounding box center [278, 214] width 35 height 35
click at [664, 259] on button "r" at bounding box center [666, 262] width 35 height 35
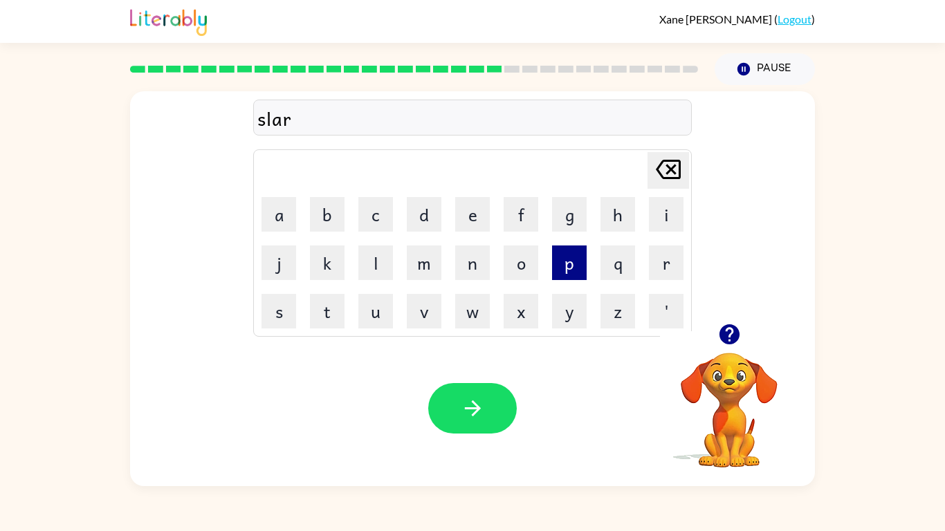
click at [564, 258] on button "p" at bounding box center [569, 262] width 35 height 35
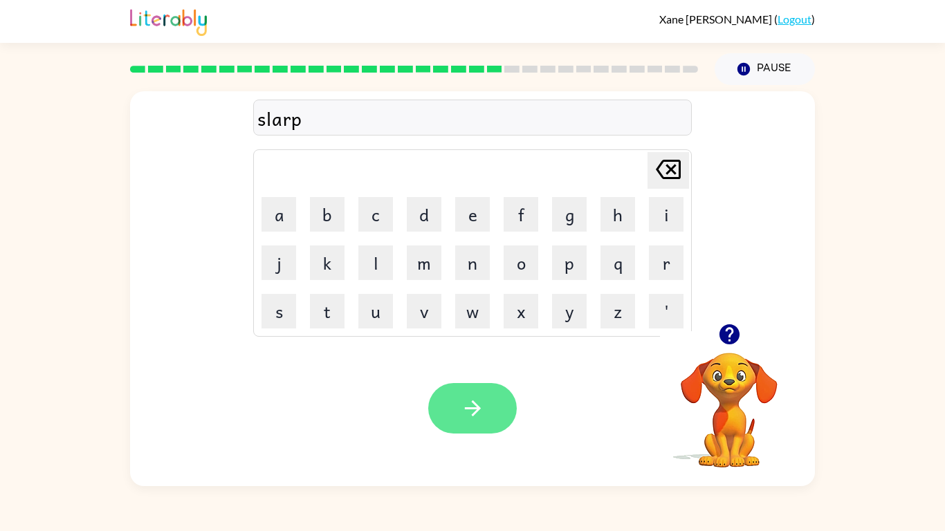
click at [470, 402] on icon "button" at bounding box center [473, 408] width 24 height 24
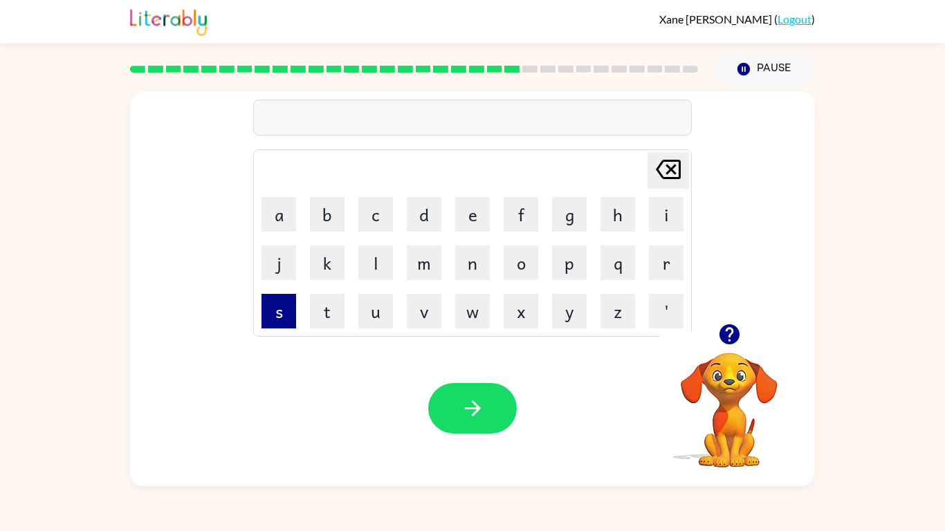
click at [277, 309] on button "s" at bounding box center [278, 311] width 35 height 35
click at [730, 326] on icon "button" at bounding box center [729, 334] width 20 height 20
click at [321, 300] on button "t" at bounding box center [327, 311] width 35 height 35
click at [276, 195] on td "a" at bounding box center [278, 214] width 47 height 47
click at [274, 208] on button "a" at bounding box center [278, 214] width 35 height 35
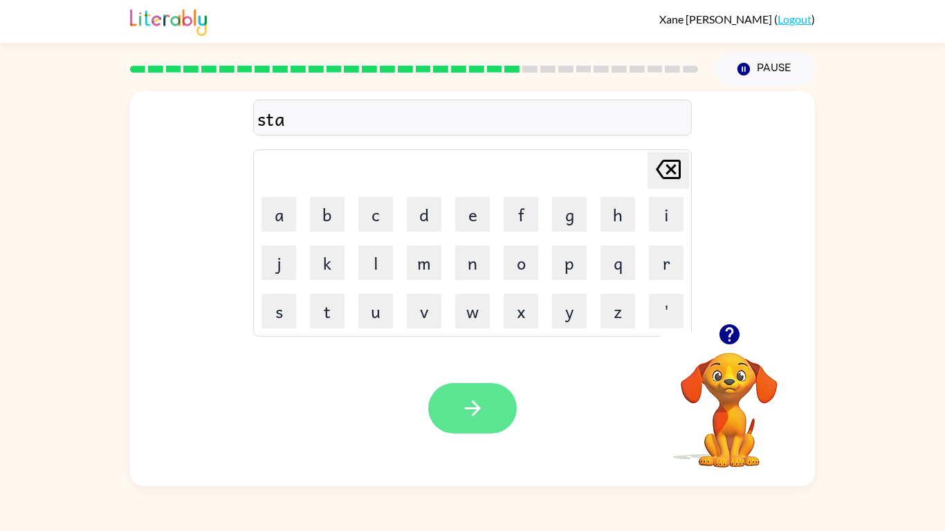
click at [457, 396] on button "button" at bounding box center [472, 408] width 89 height 50
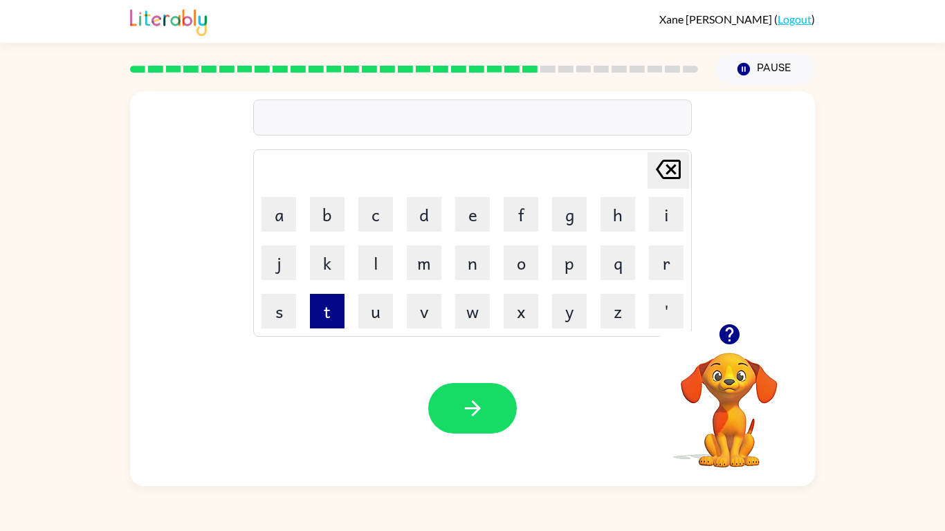
click at [327, 303] on button "t" at bounding box center [327, 311] width 35 height 35
click at [321, 213] on button "b" at bounding box center [327, 214] width 35 height 35
click at [661, 163] on icon at bounding box center [668, 169] width 25 height 19
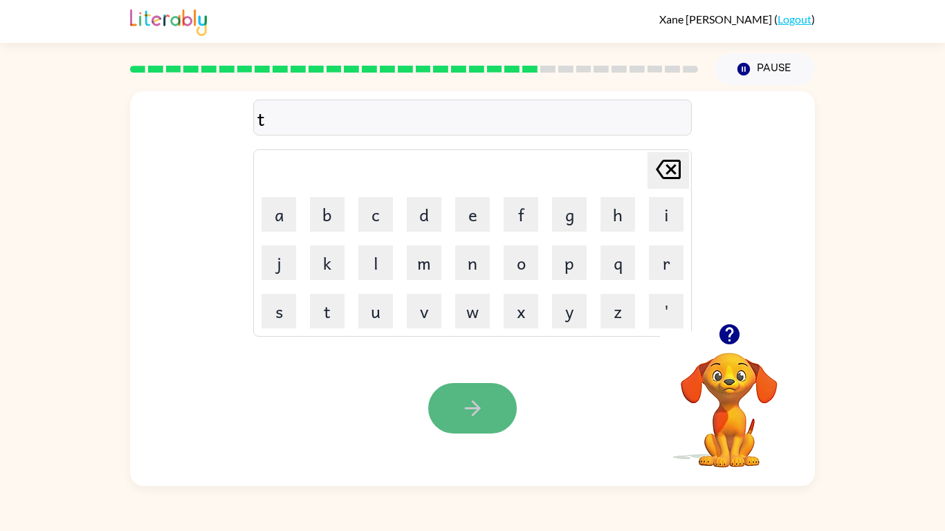
click at [485, 395] on button "button" at bounding box center [472, 408] width 89 height 50
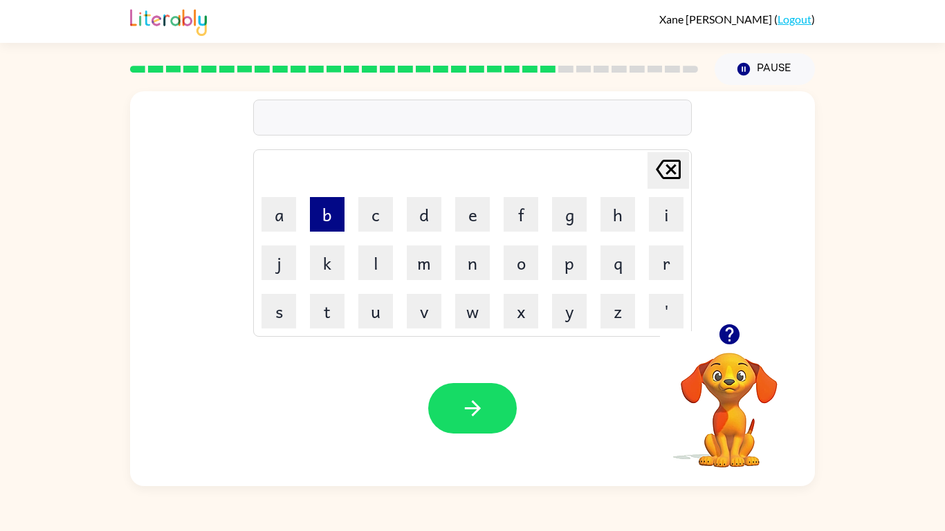
click at [323, 209] on button "b" at bounding box center [327, 214] width 35 height 35
type button "b"
click at [736, 335] on icon "button" at bounding box center [729, 334] width 20 height 20
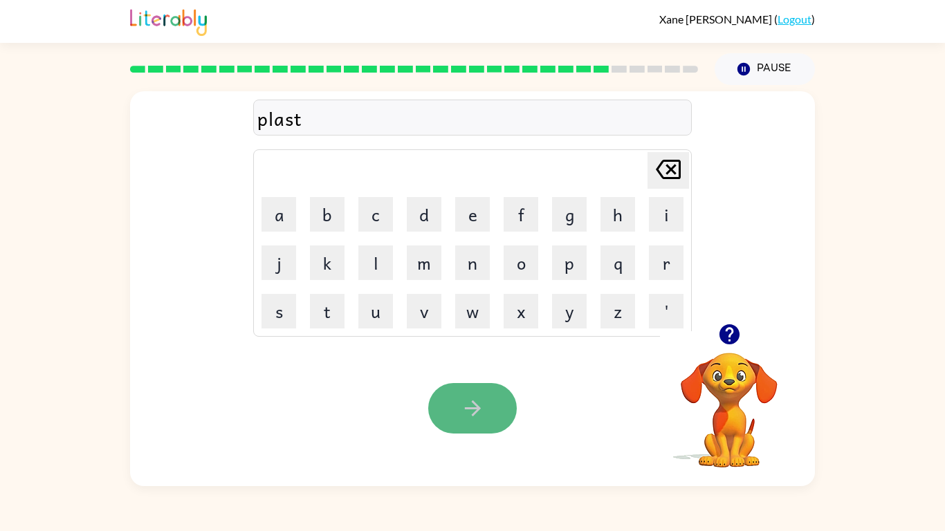
click at [473, 416] on icon "button" at bounding box center [472, 408] width 16 height 16
